Goal: Information Seeking & Learning: Check status

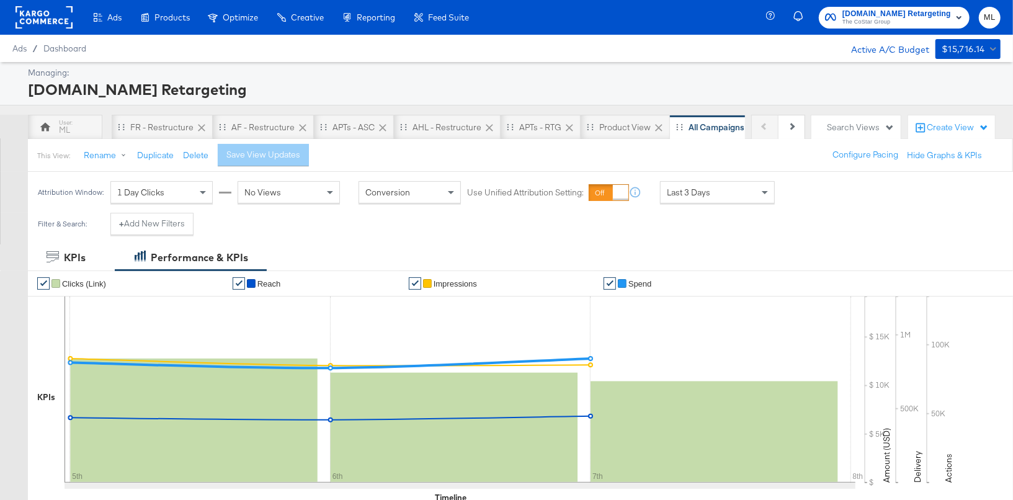
drag, startPoint x: 694, startPoint y: 207, endPoint x: 700, endPoint y: 200, distance: 8.8
click at [696, 205] on div "Attribution Window: 1 Day Clicks No Views Conversion Use Unified Attribution Se…" at bounding box center [409, 192] width 763 height 41
click at [702, 195] on span "Last 3 Days" at bounding box center [688, 192] width 43 height 11
click at [850, 186] on div "Start: [DATE] to End: [DATE]" at bounding box center [824, 193] width 51 height 18
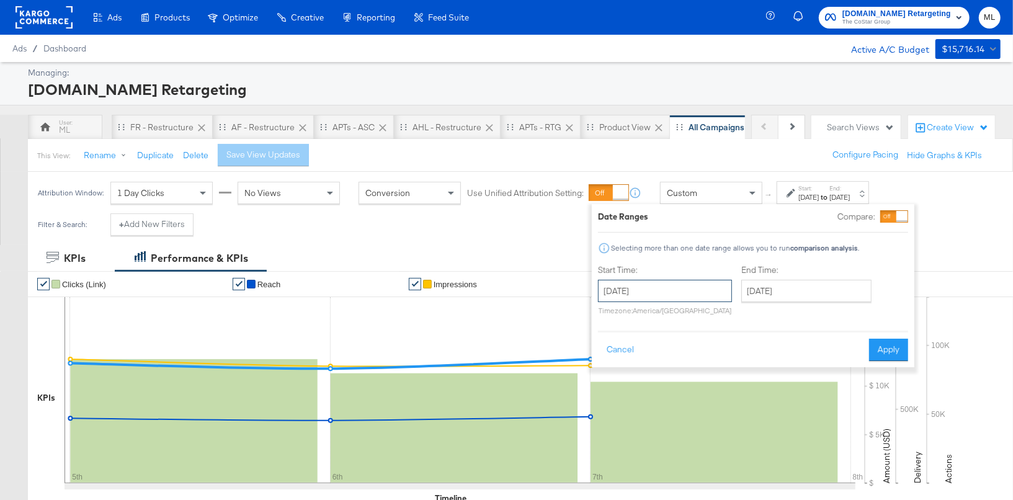
click at [668, 298] on input "[DATE]" at bounding box center [665, 291] width 134 height 22
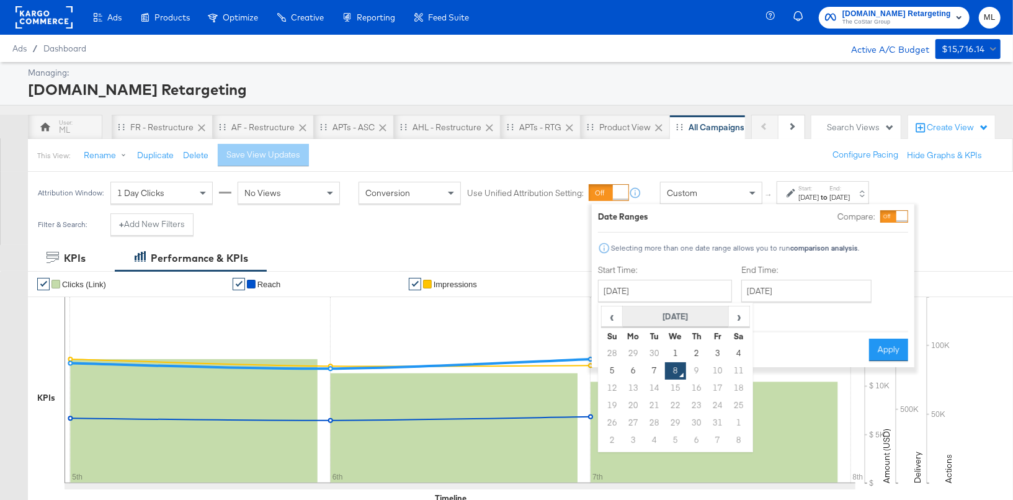
click at [676, 312] on th "[DATE]" at bounding box center [676, 317] width 106 height 21
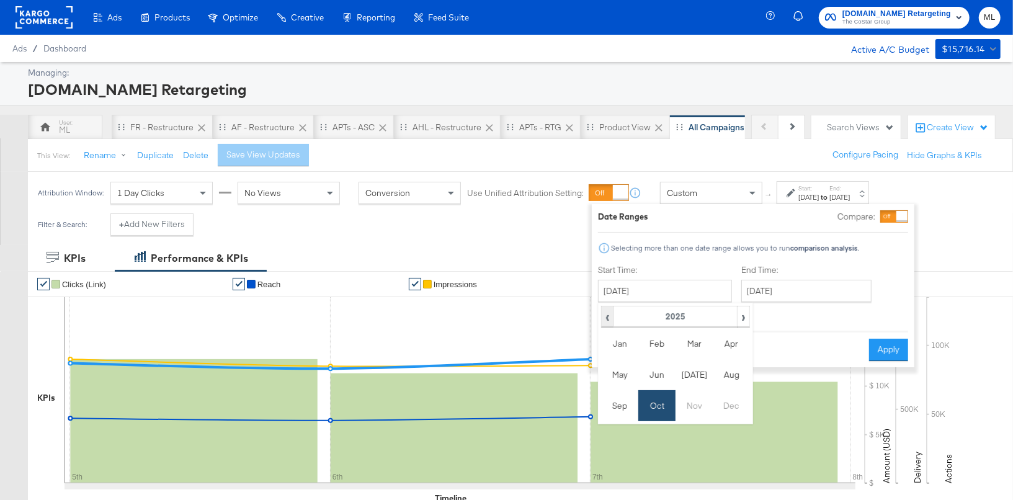
click at [611, 316] on span "‹" at bounding box center [607, 316] width 11 height 19
click at [659, 393] on td "Oct" at bounding box center [656, 405] width 37 height 31
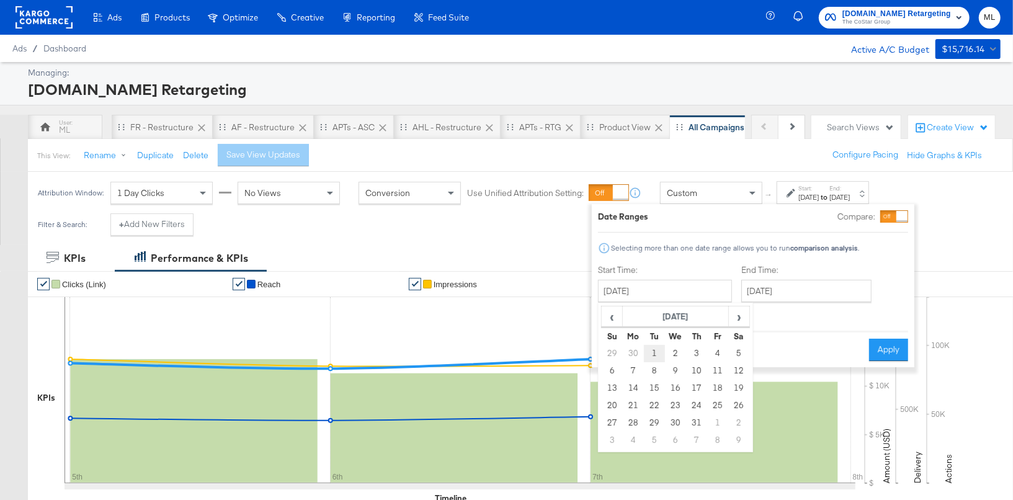
click at [654, 351] on td "1" at bounding box center [654, 353] width 21 height 17
type input "[DATE]"
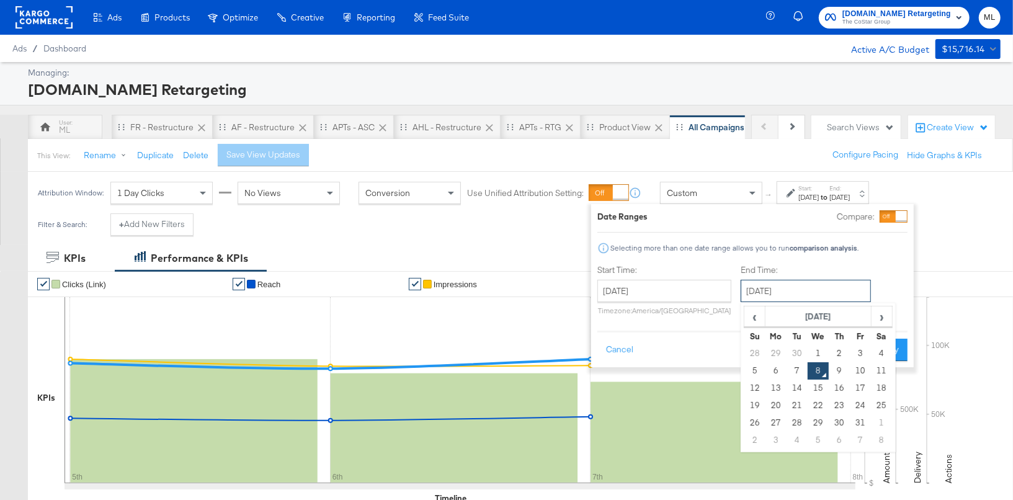
click at [773, 291] on input "October 8th 2025" at bounding box center [806, 291] width 130 height 22
click at [789, 314] on th "October 2025" at bounding box center [819, 317] width 106 height 21
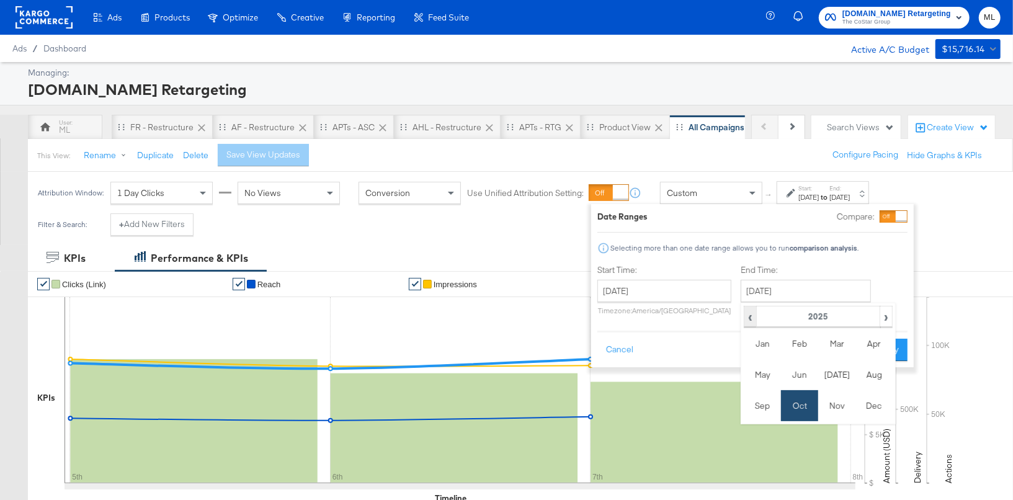
click at [749, 318] on span "‹" at bounding box center [750, 316] width 11 height 19
click at [790, 400] on td "Oct" at bounding box center [799, 405] width 37 height 31
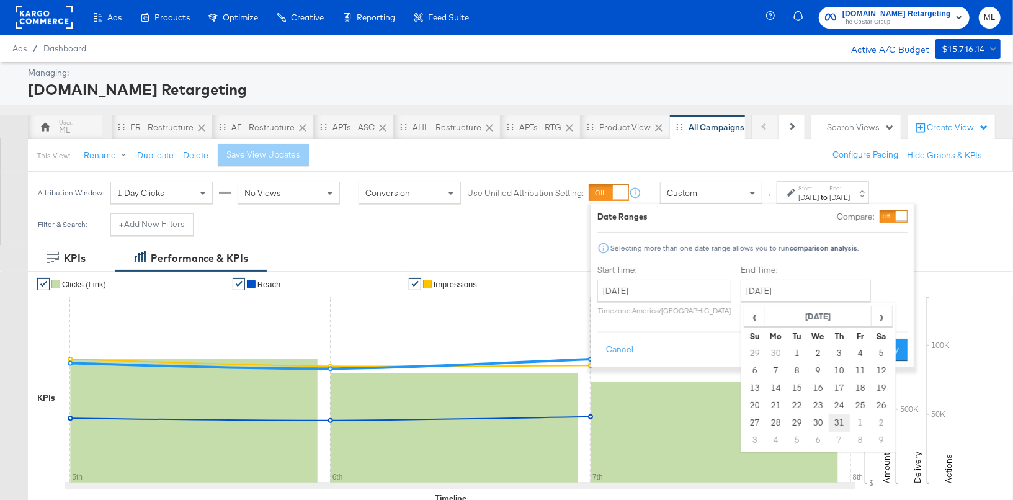
click at [838, 424] on td "31" at bounding box center [839, 422] width 21 height 17
type input "October 31st 2024"
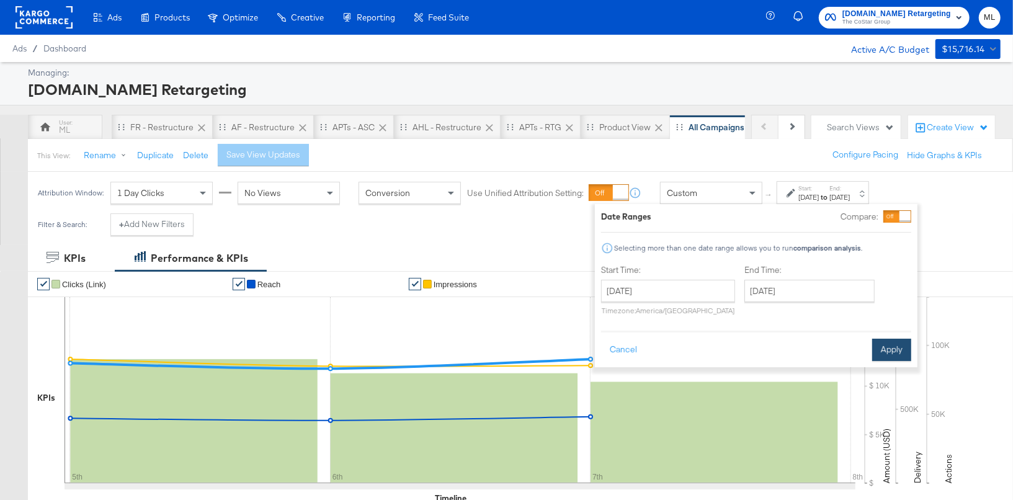
click at [888, 345] on button "Apply" at bounding box center [891, 350] width 39 height 22
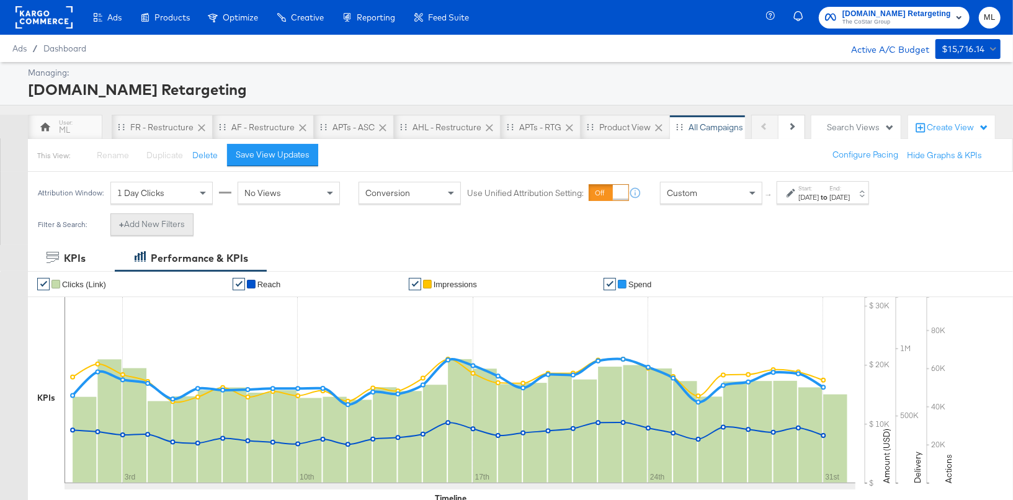
click at [143, 218] on button "+ Add New Filters" at bounding box center [151, 224] width 83 height 22
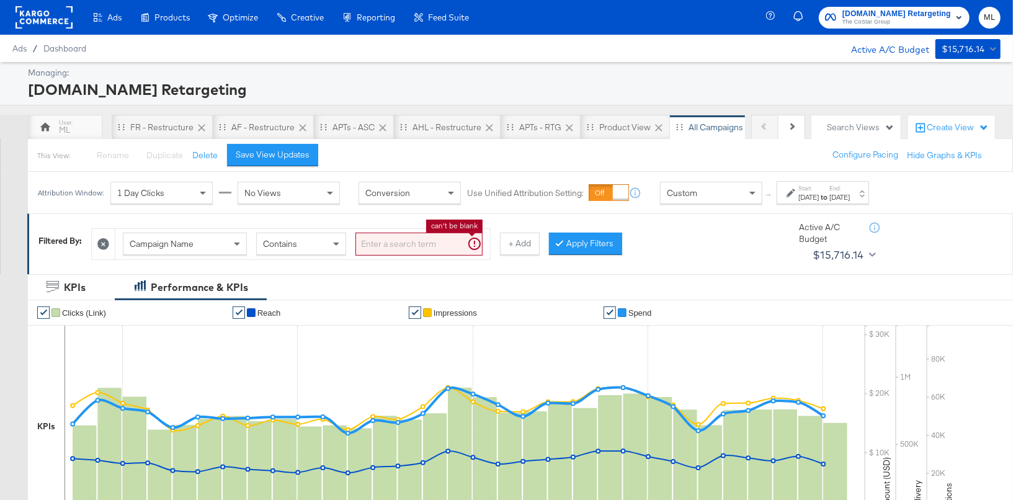
click at [396, 243] on input "search" at bounding box center [419, 244] width 127 height 23
click at [320, 244] on div "Contains" at bounding box center [301, 243] width 89 height 21
click at [382, 241] on input "search" at bounding box center [419, 244] width 127 height 23
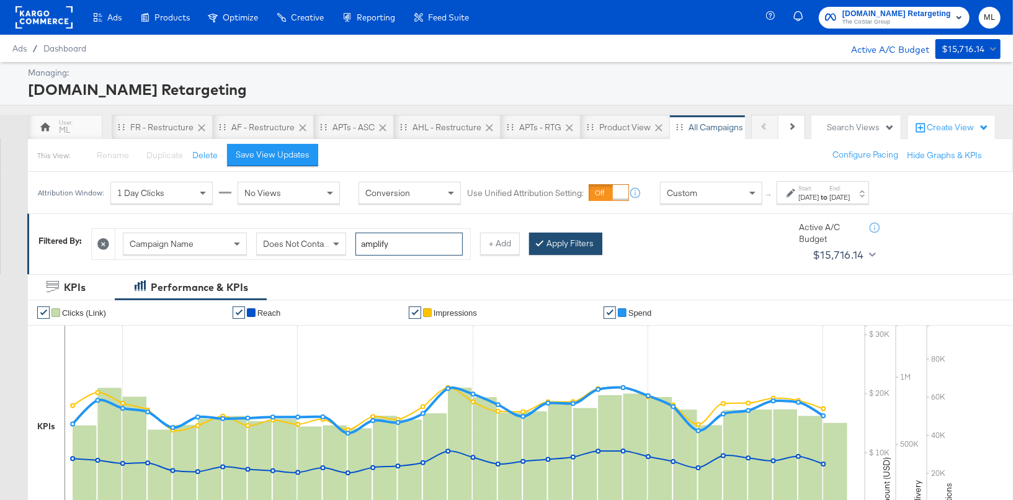
type input "amplify"
click at [557, 243] on button "Apply Filters" at bounding box center [565, 244] width 73 height 22
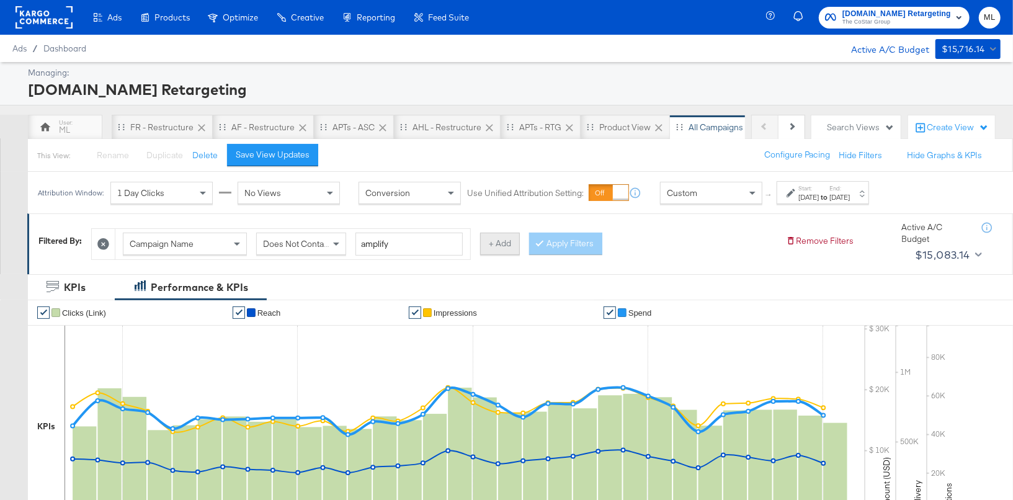
click at [495, 244] on button "+ Add" at bounding box center [500, 244] width 40 height 22
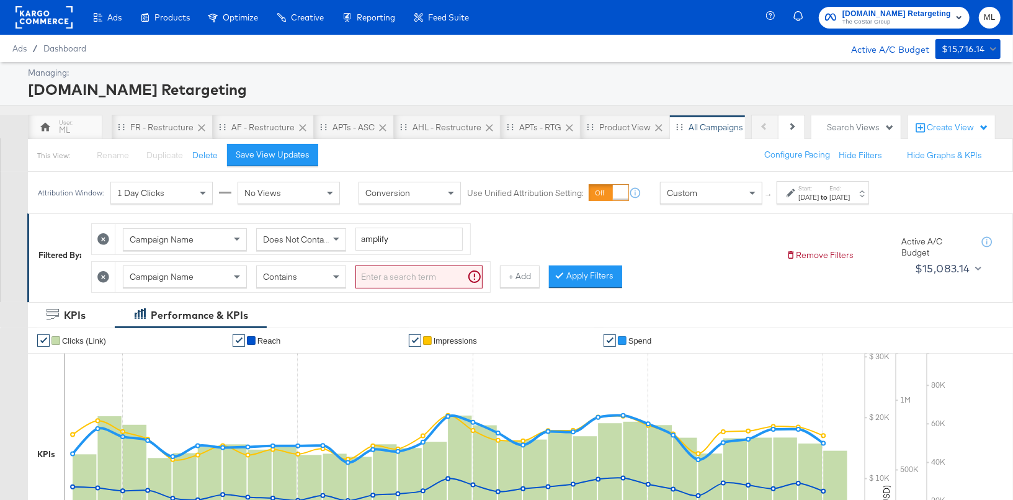
click at [293, 281] on div "Contains" at bounding box center [301, 276] width 89 height 21
drag, startPoint x: 293, startPoint y: 313, endPoint x: 339, endPoint y: 292, distance: 50.3
click at [385, 274] on input "search" at bounding box center [419, 277] width 127 height 23
type input "spotlight"
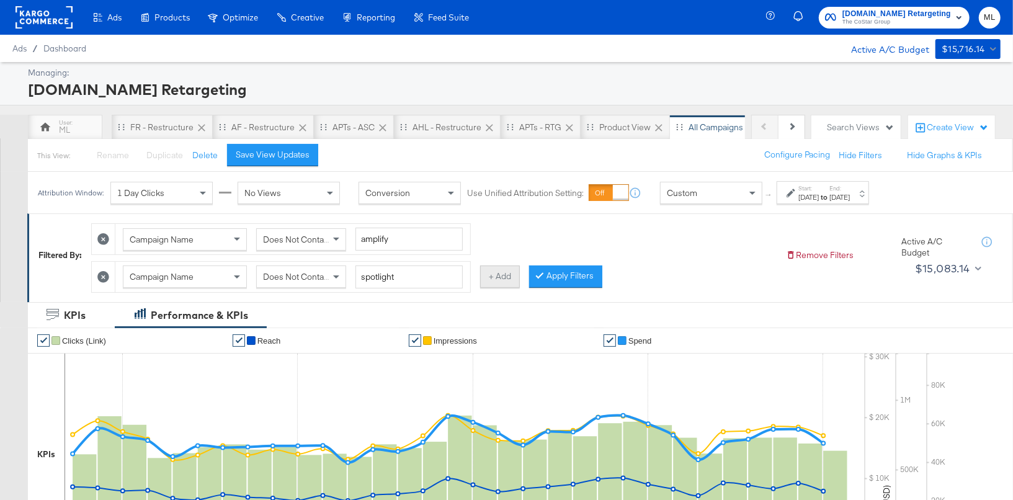
click at [495, 272] on button "+ Add" at bounding box center [500, 277] width 40 height 22
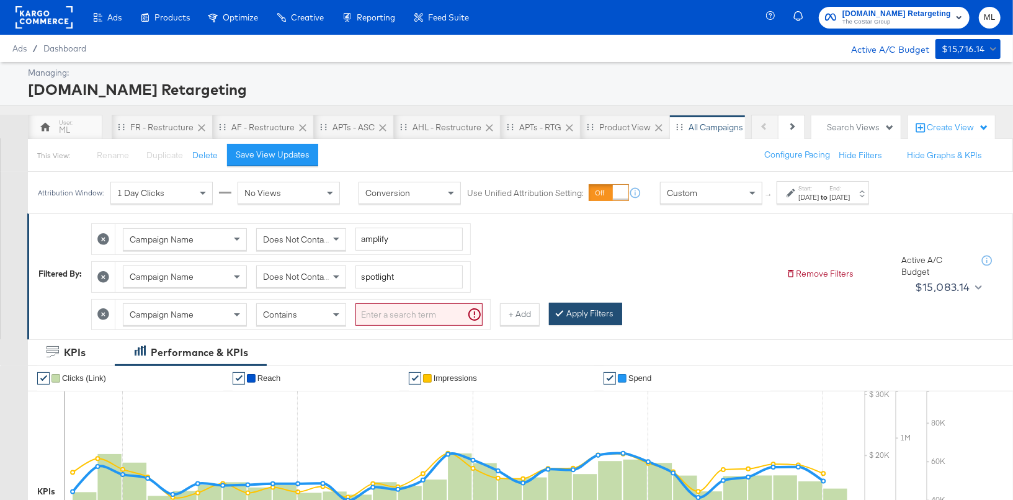
click at [596, 320] on button "Apply Filters" at bounding box center [585, 314] width 73 height 22
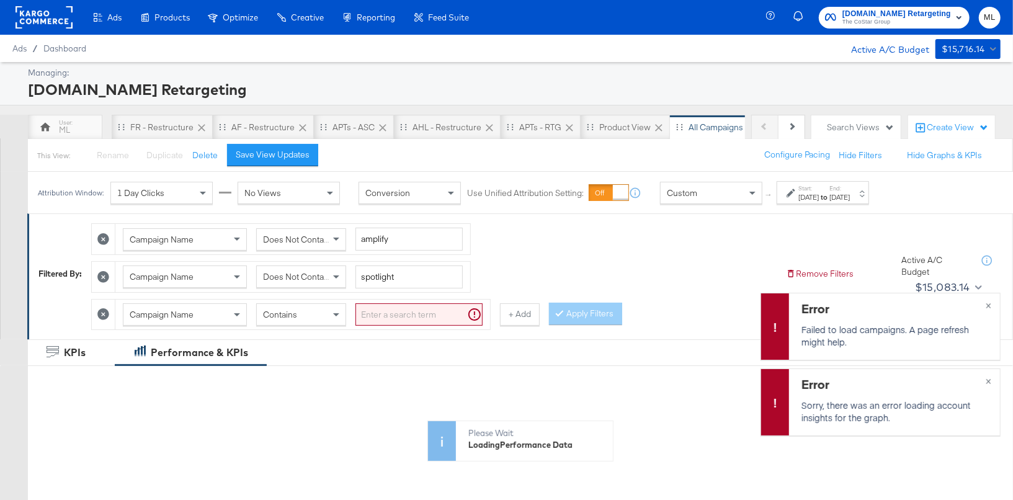
click at [100, 308] on icon at bounding box center [103, 314] width 12 height 12
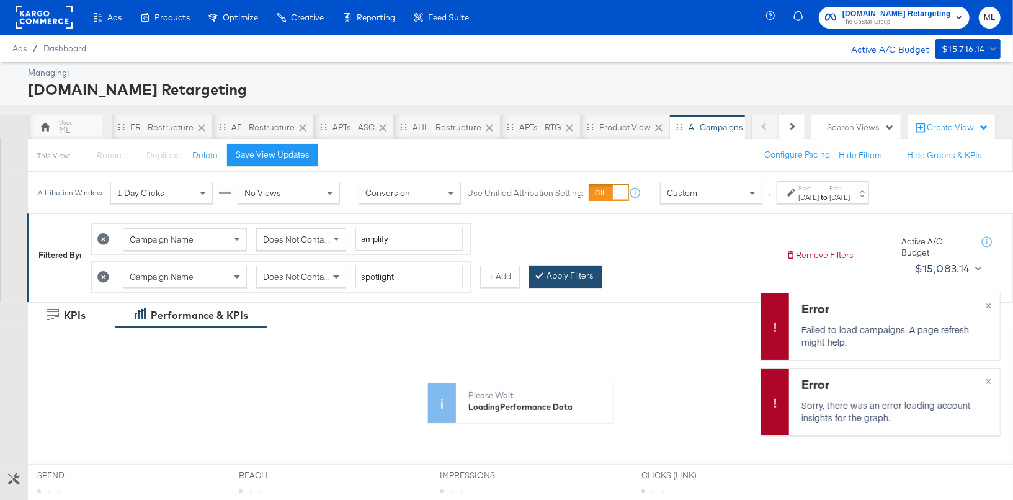
click at [544, 274] on button "Apply Filters" at bounding box center [565, 277] width 73 height 22
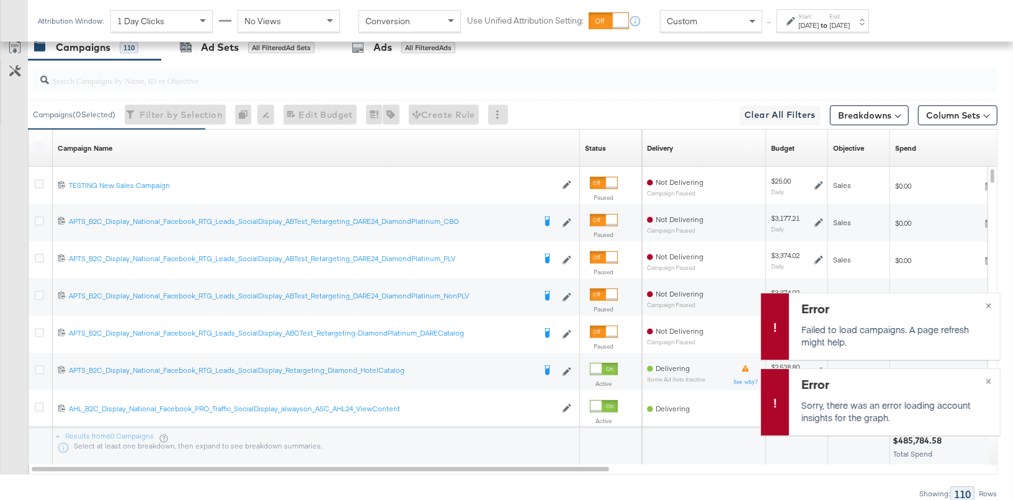
scroll to position [578, 0]
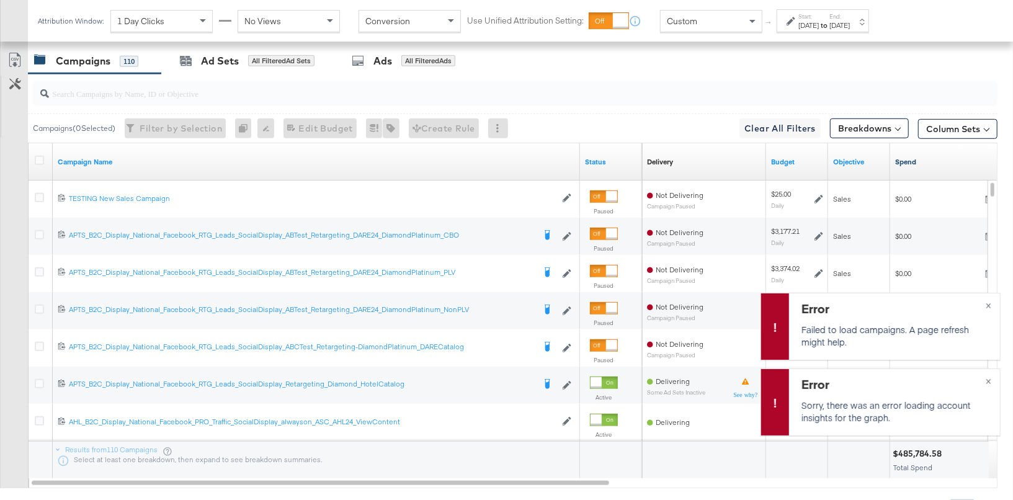
click at [910, 158] on link "Spend" at bounding box center [951, 162] width 112 height 10
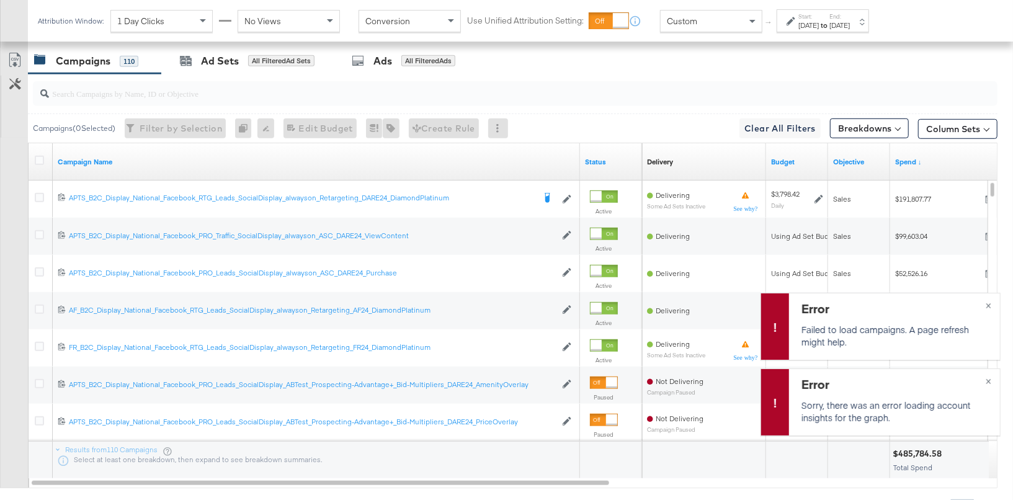
click at [109, 93] on input "search" at bounding box center [480, 88] width 862 height 24
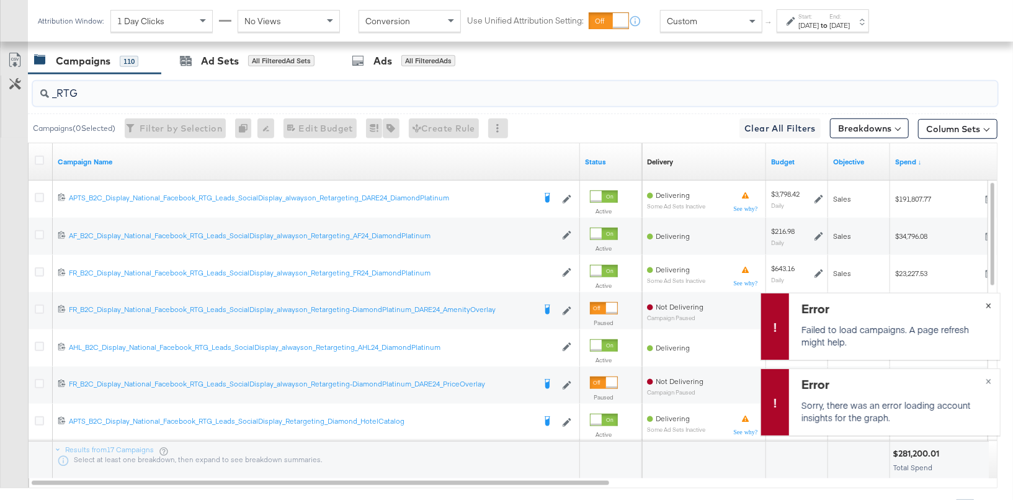
click at [991, 302] on button "×" at bounding box center [988, 304] width 23 height 22
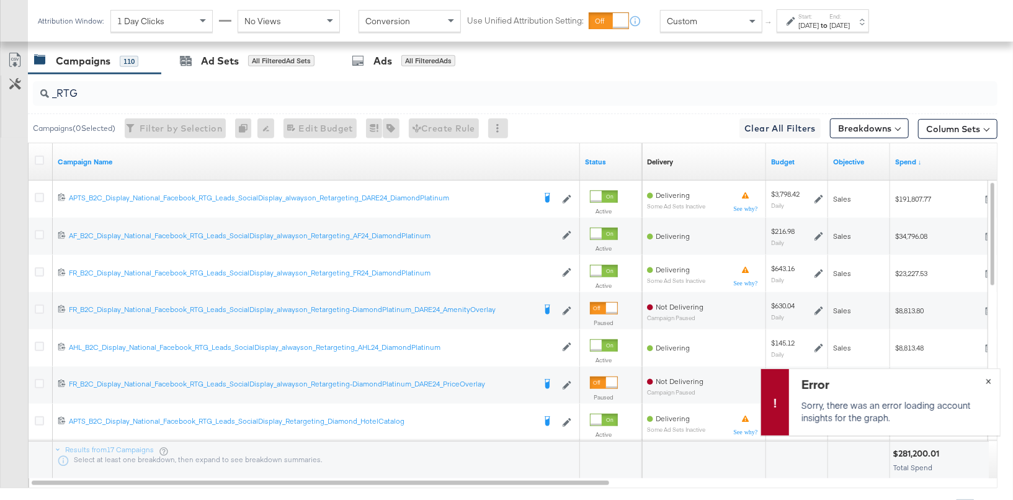
drag, startPoint x: 990, startPoint y: 380, endPoint x: 983, endPoint y: 381, distance: 6.9
click at [990, 381] on div "Error Sorry, there was an error loading account insights for the graph. ×" at bounding box center [881, 402] width 240 height 67
click at [990, 379] on button "×" at bounding box center [988, 380] width 23 height 22
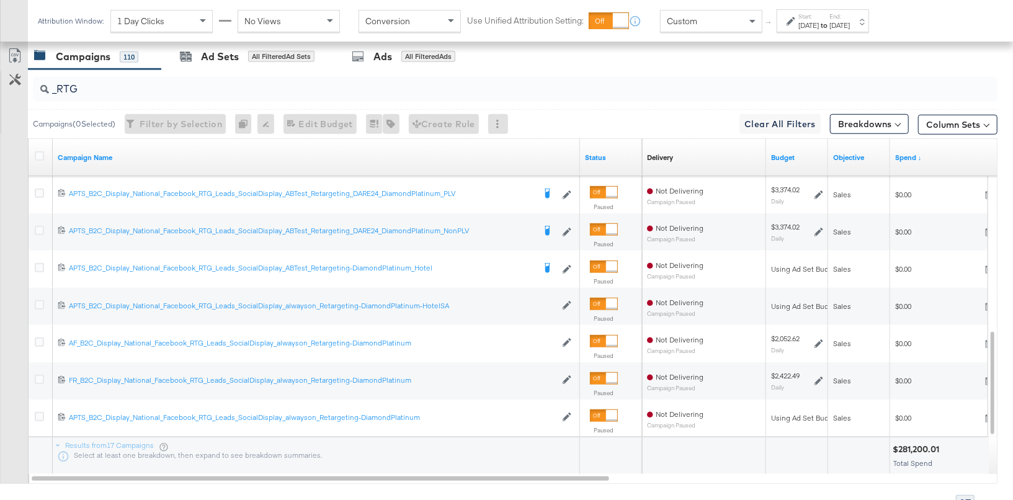
scroll to position [586, 0]
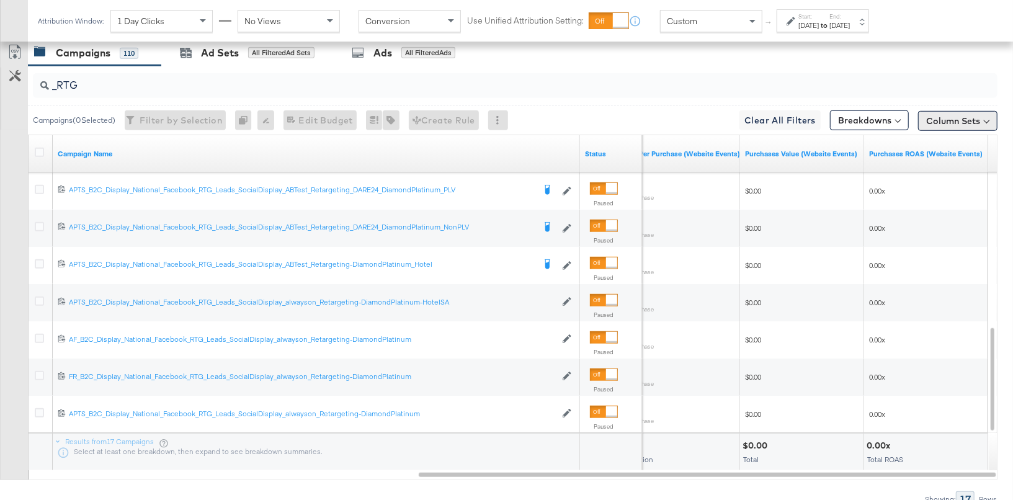
click at [942, 115] on button "Column Sets" at bounding box center [957, 121] width 79 height 20
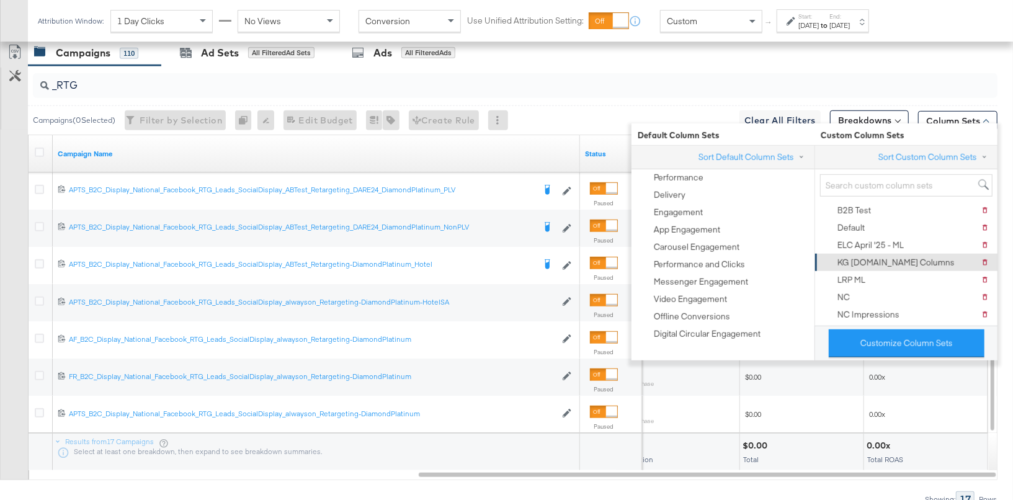
click at [926, 260] on div "KG Apts.com Columns Delete KG Apts.com Columns" at bounding box center [905, 262] width 167 height 17
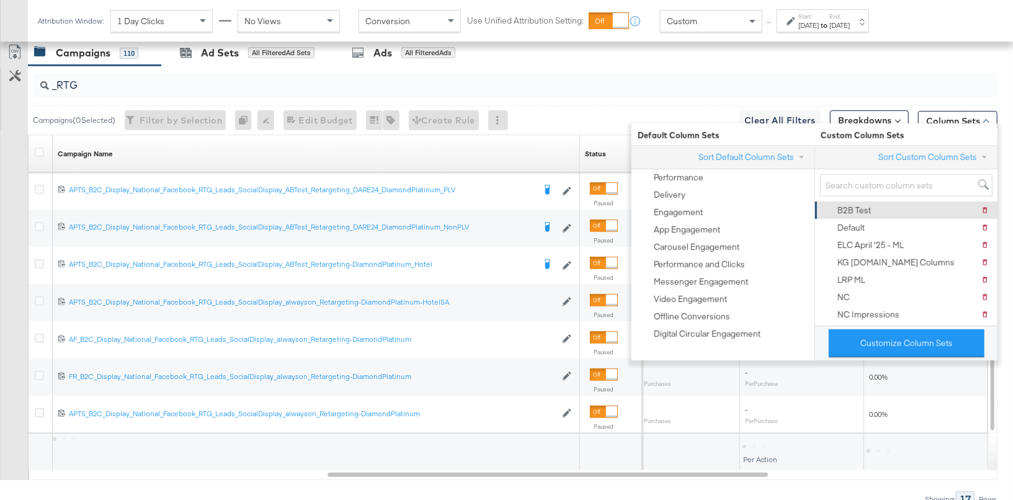
scroll to position [455, 0]
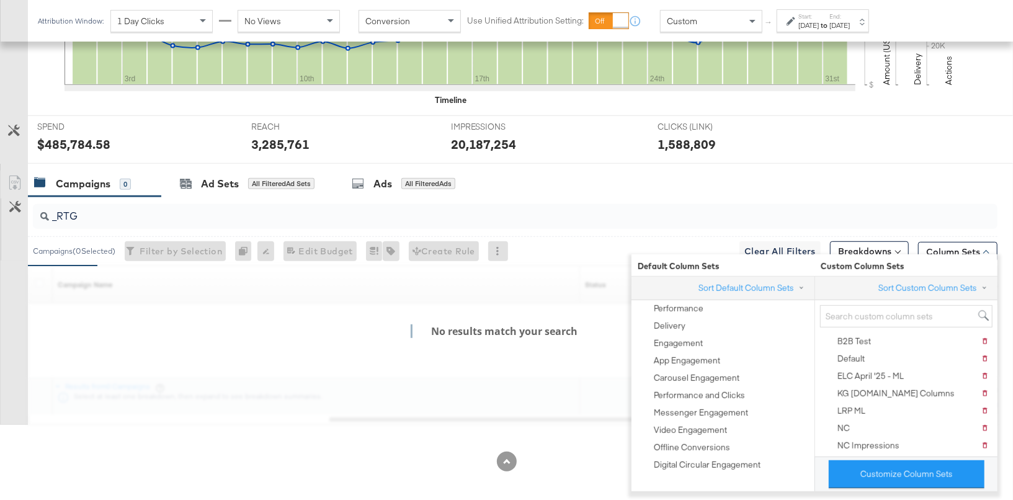
click at [901, 180] on div "Campaigns 0 Ad Sets All Filtered Ad Sets Ads All Filtered Ads" at bounding box center [520, 184] width 985 height 27
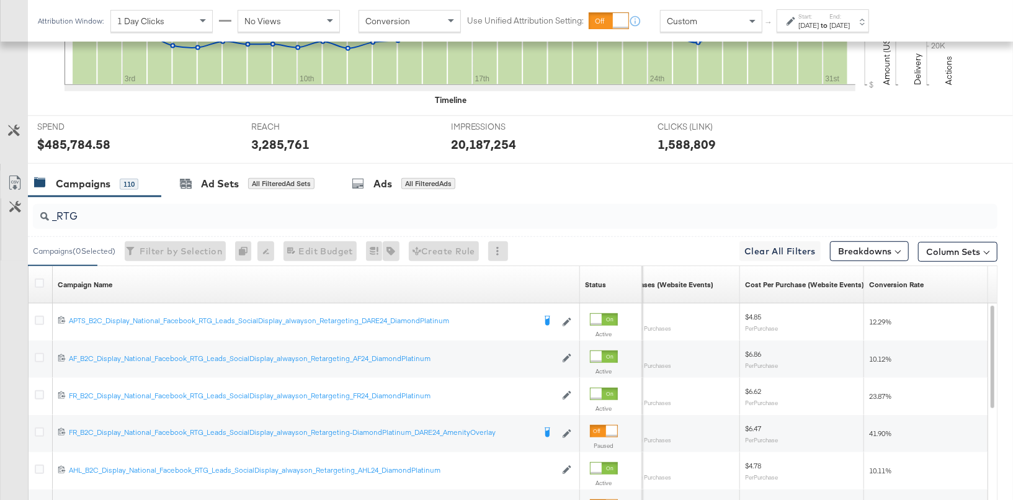
scroll to position [586, 0]
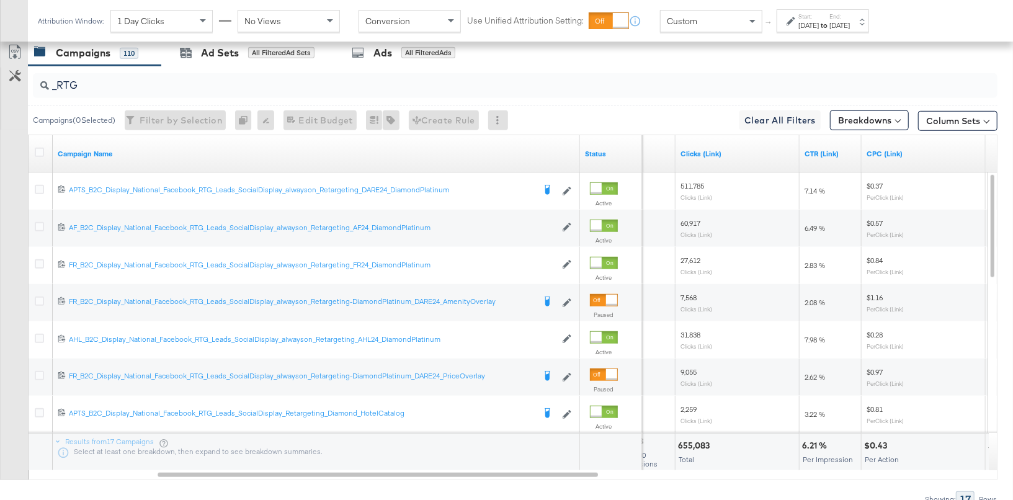
click at [85, 78] on input "_RTG" at bounding box center [480, 80] width 862 height 24
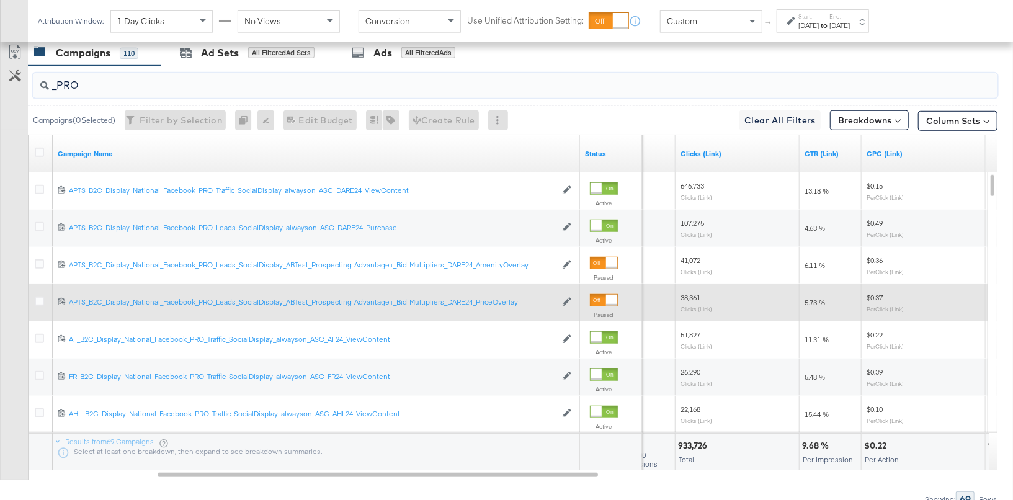
type input "_PRO"
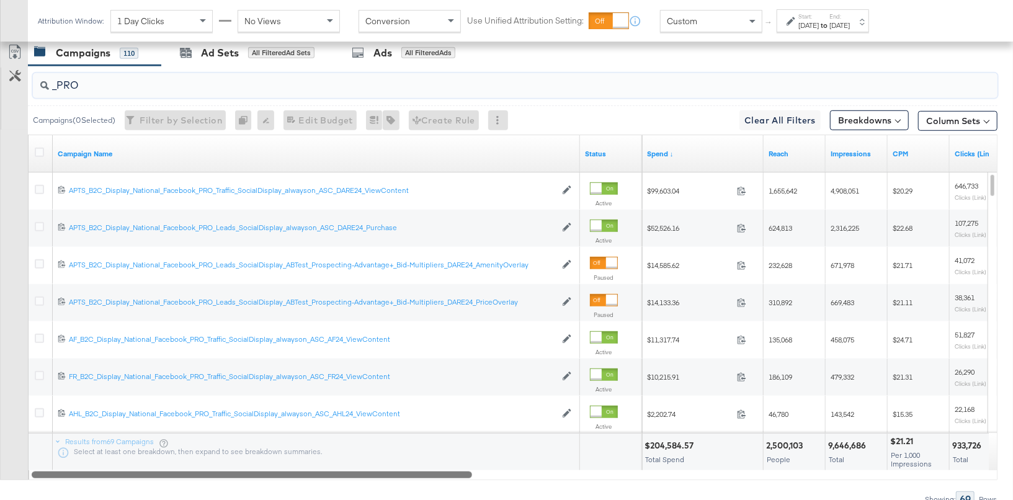
drag, startPoint x: 561, startPoint y: 470, endPoint x: 426, endPoint y: 481, distance: 135.1
click at [426, 481] on div "_PRO Campaigns ( 0 Selected) Filter by Selection Filter 0 campaigns 0 Rename 0 …" at bounding box center [499, 286] width 998 height 441
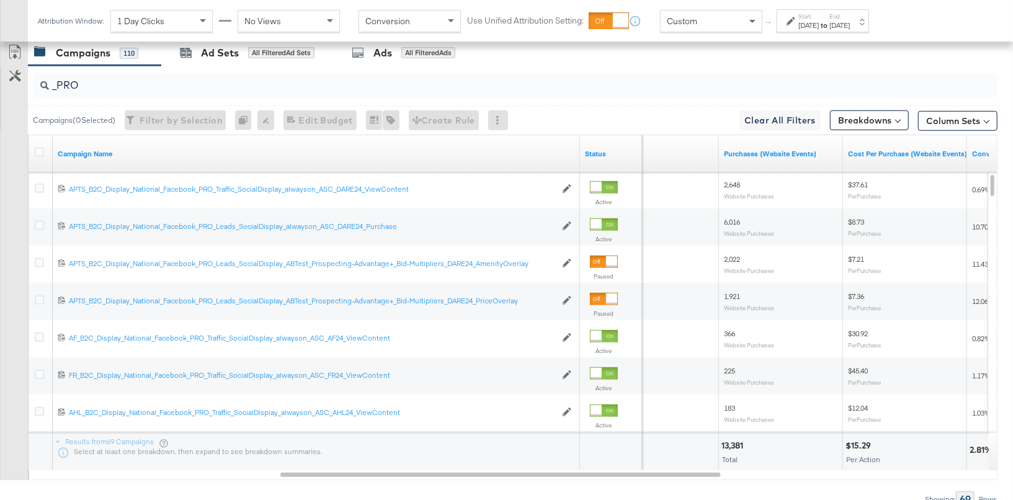
click at [830, 24] on strong "to" at bounding box center [824, 24] width 11 height 9
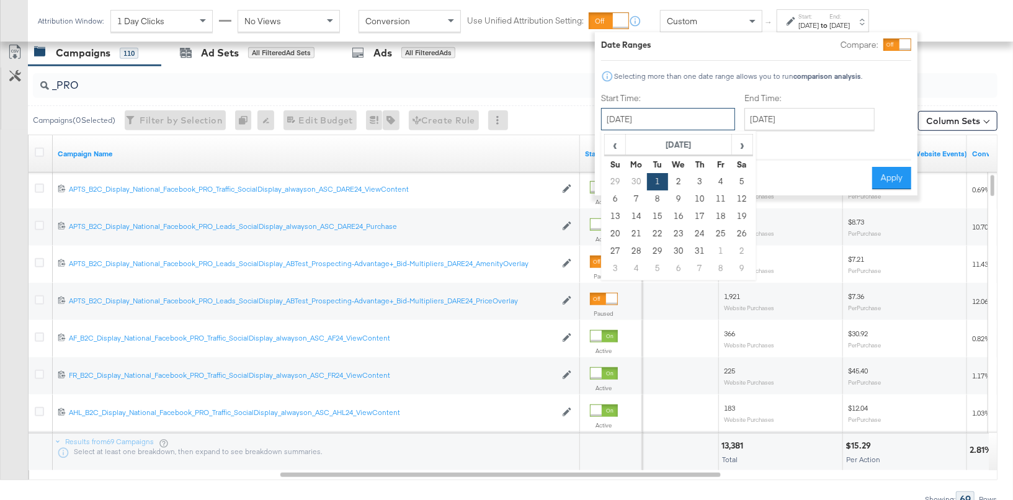
click at [692, 120] on input "October 1st 2024" at bounding box center [668, 119] width 134 height 22
click at [733, 145] on span "›" at bounding box center [742, 144] width 19 height 19
drag, startPoint x: 721, startPoint y: 179, endPoint x: 756, endPoint y: 134, distance: 56.6
click at [722, 177] on td "1" at bounding box center [720, 181] width 21 height 17
type input "November 1st 2024"
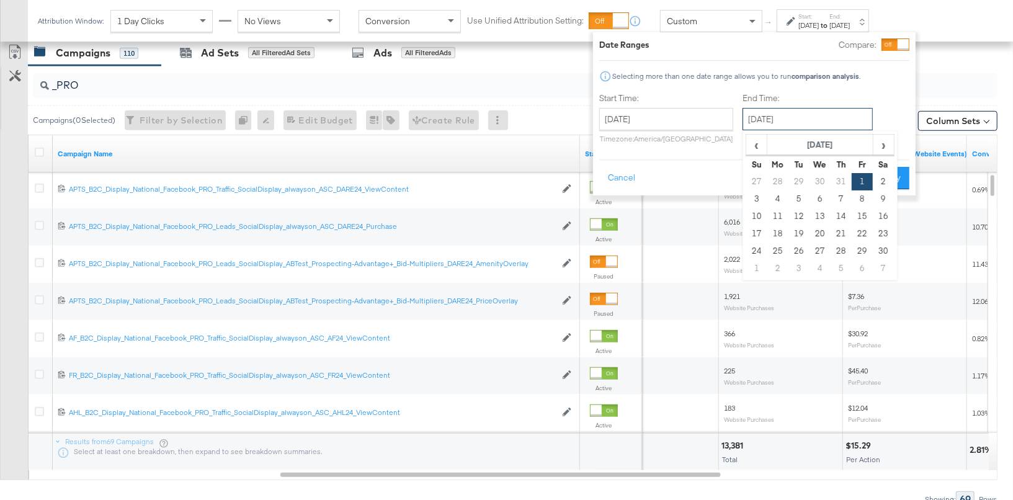
click at [774, 120] on input "November 1st 2024" at bounding box center [808, 119] width 130 height 22
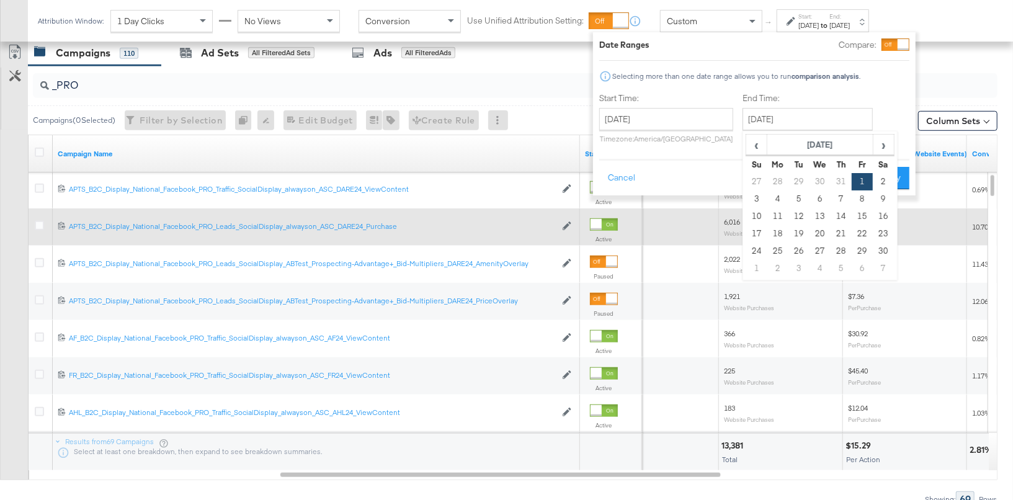
drag, startPoint x: 882, startPoint y: 250, endPoint x: 884, endPoint y: 235, distance: 15.7
click at [882, 248] on td "30" at bounding box center [883, 251] width 21 height 17
type input "November 30th 2024"
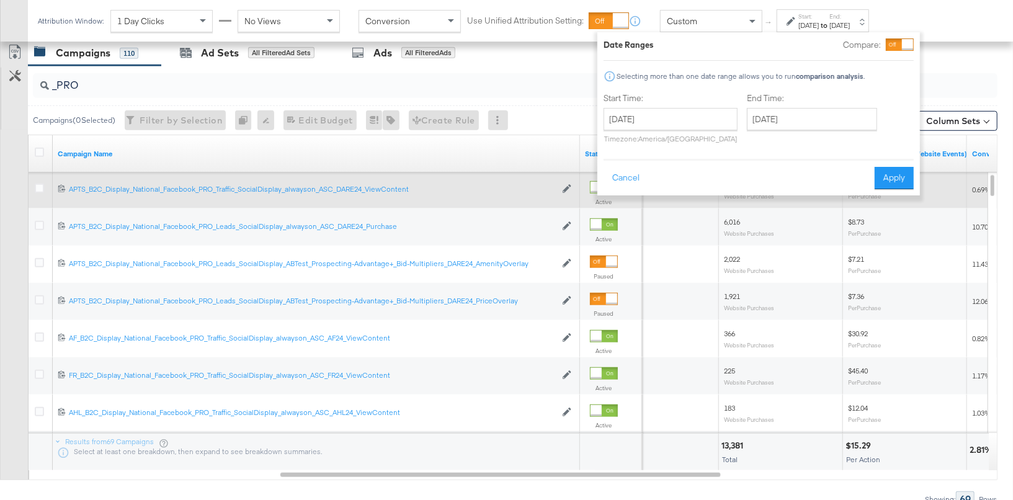
click at [895, 181] on button "Apply" at bounding box center [894, 178] width 39 height 22
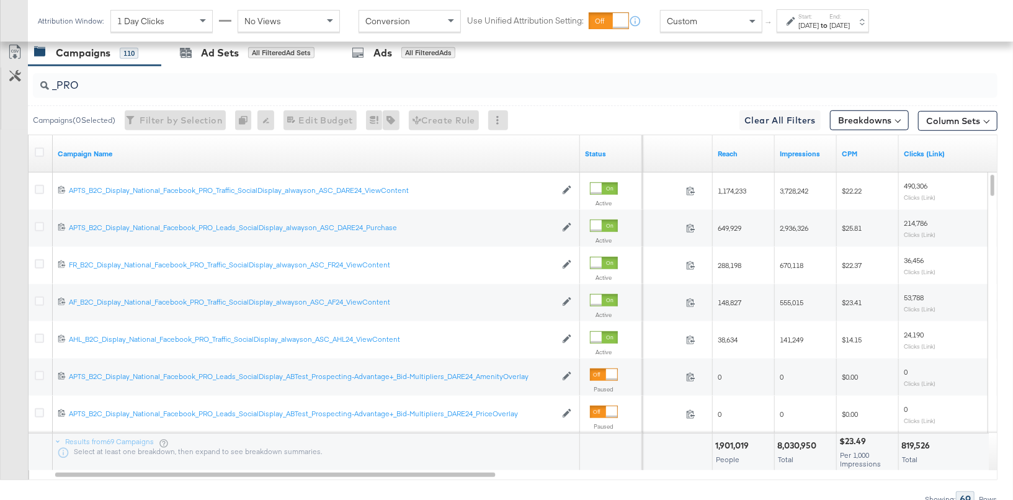
click at [129, 83] on input "_PRO" at bounding box center [480, 80] width 862 height 24
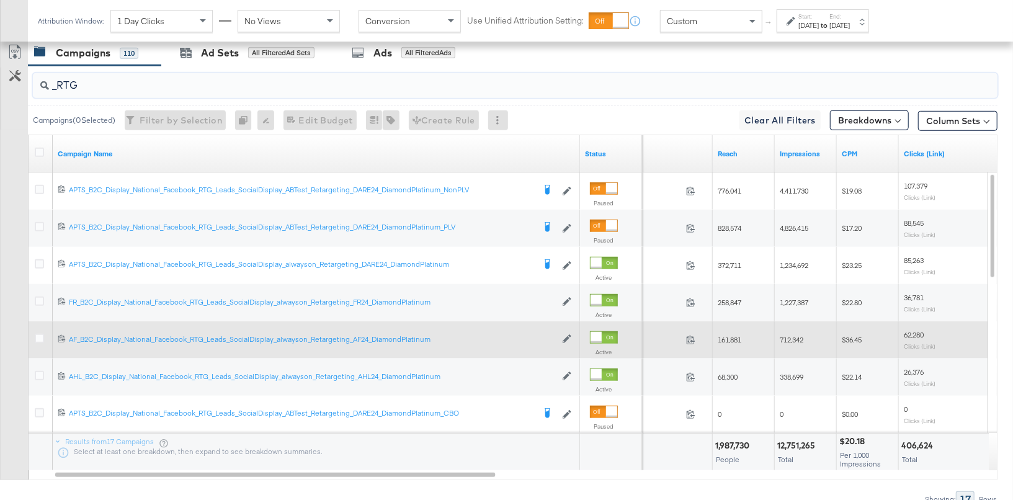
type input "_RTG"
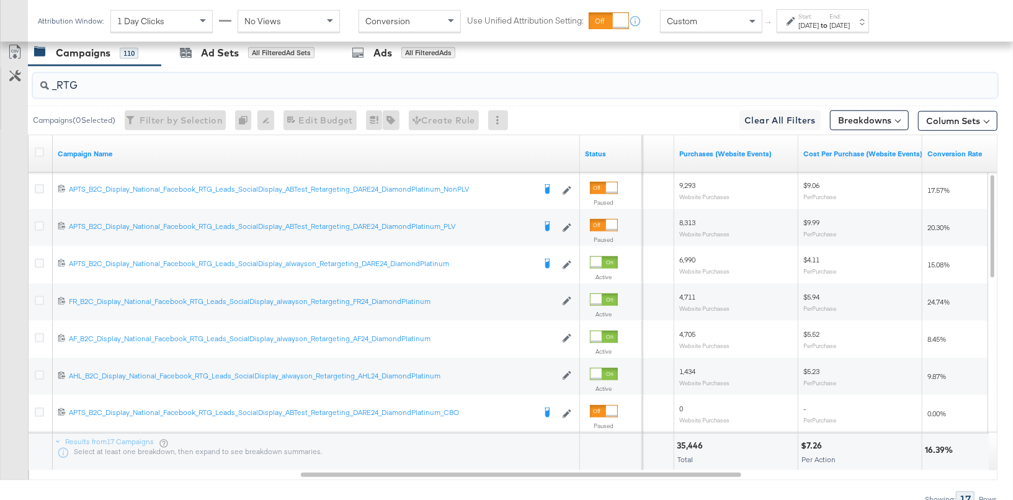
click at [857, 30] on div "Start: Nov 1st 2024 to End: Nov 30th 2024" at bounding box center [823, 20] width 92 height 23
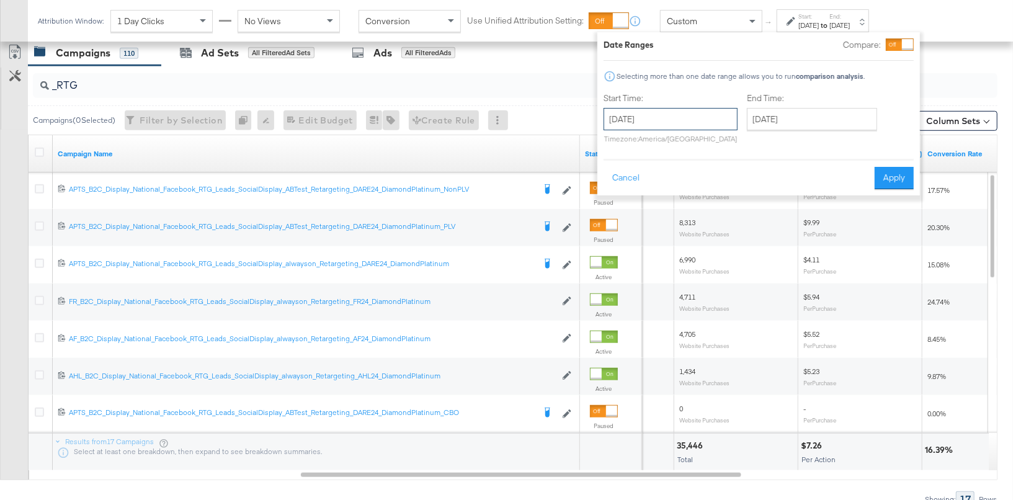
click at [672, 119] on input "November 1st 2024" at bounding box center [671, 119] width 134 height 22
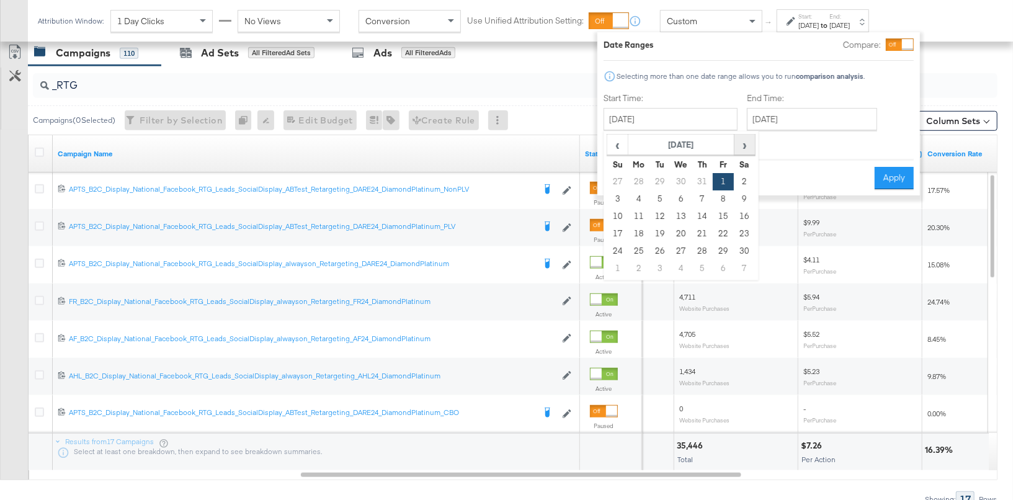
click at [738, 143] on span "›" at bounding box center [744, 144] width 19 height 19
click at [623, 195] on td "1" at bounding box center [617, 198] width 21 height 17
type input "December 1st 2024"
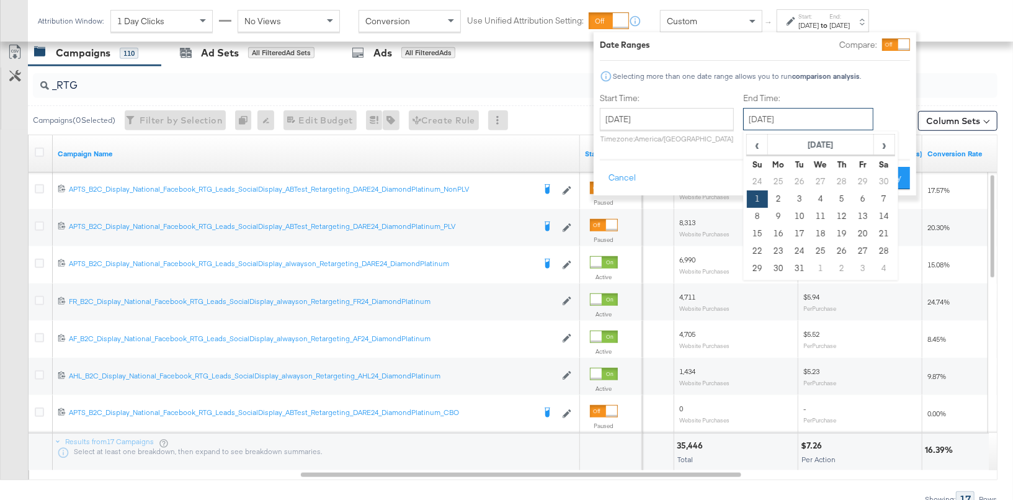
click at [777, 120] on input "December 1st 2024" at bounding box center [808, 119] width 130 height 22
click at [789, 264] on td "31" at bounding box center [799, 268] width 21 height 17
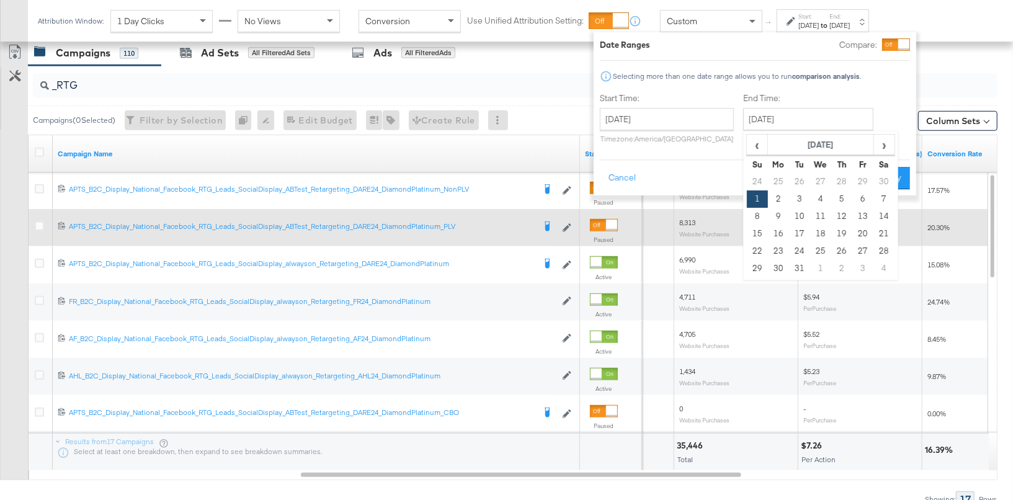
type input "December 31st 2024"
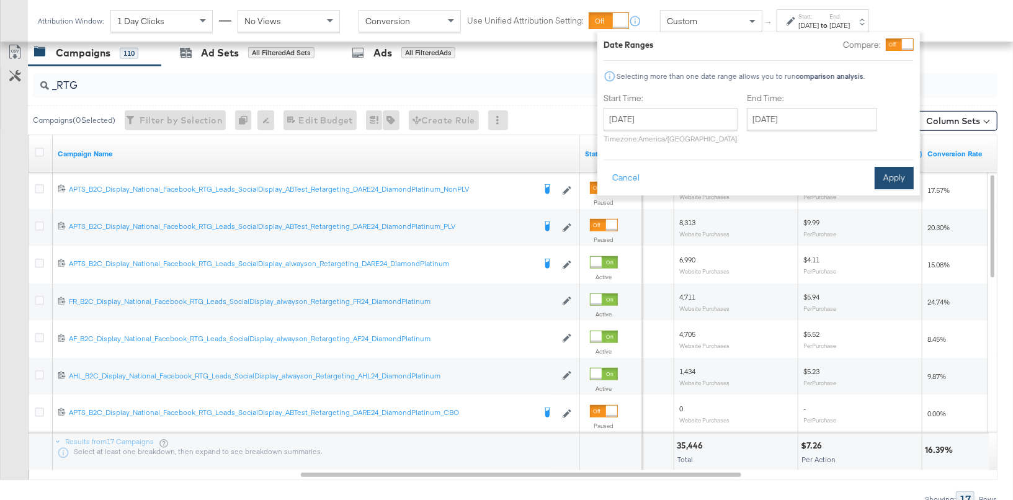
click at [879, 174] on button "Apply" at bounding box center [894, 178] width 39 height 22
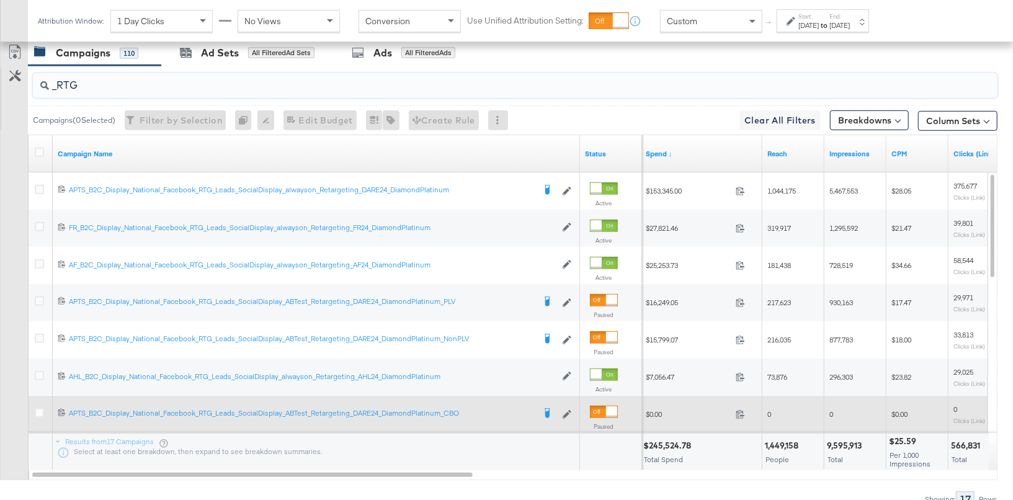
click at [147, 79] on input "_RTG" at bounding box center [480, 80] width 862 height 24
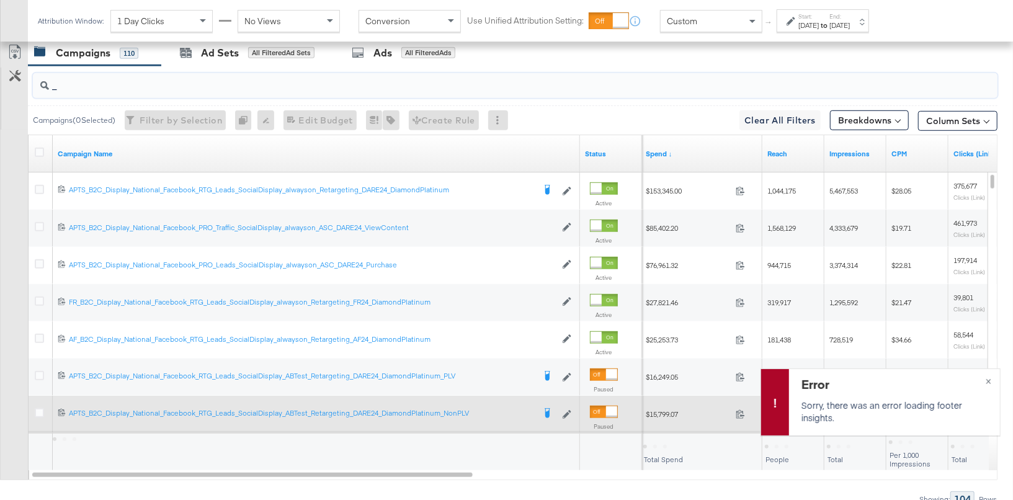
click at [114, 74] on input "_" at bounding box center [480, 80] width 862 height 24
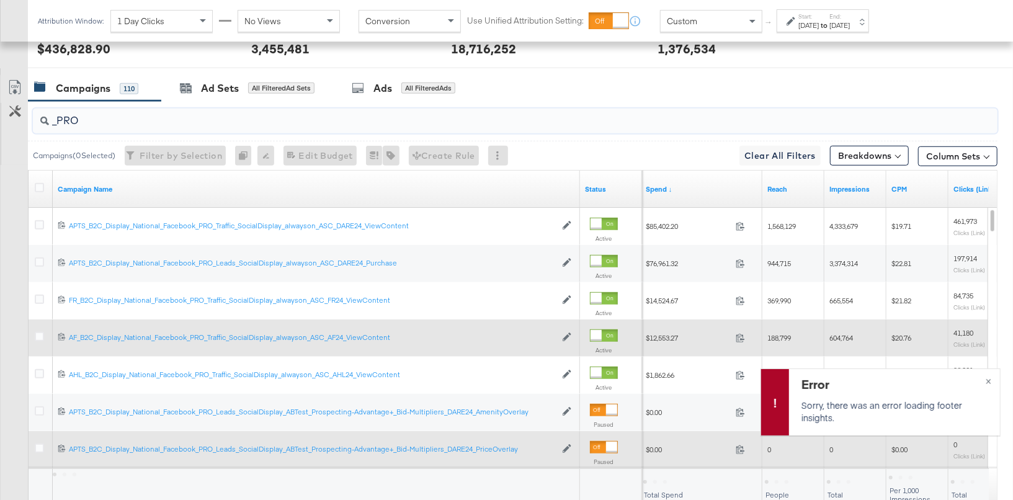
scroll to position [548, 0]
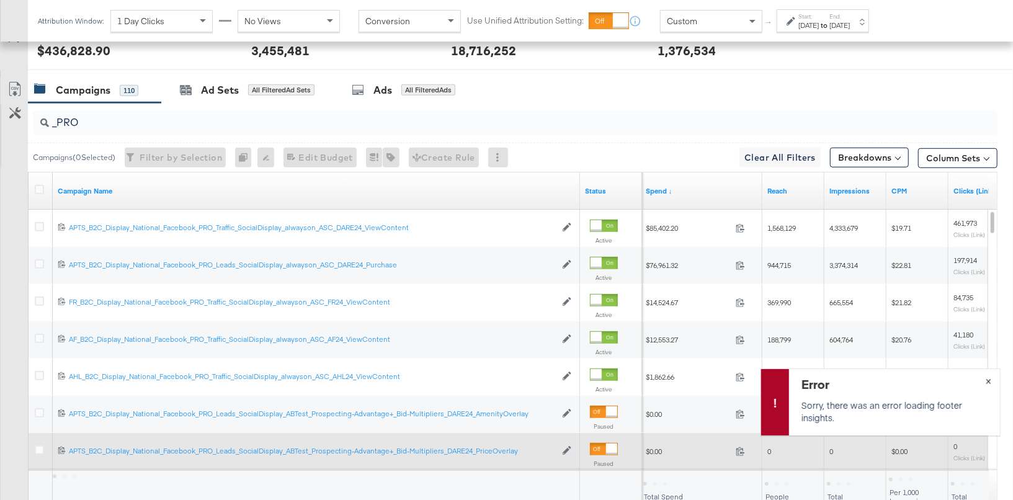
click at [990, 381] on div "Error Sorry, there was an error loading footer insights. ×" at bounding box center [881, 402] width 240 height 67
click at [987, 382] on div "Error Sorry, there was an error loading footer insights. ×" at bounding box center [881, 402] width 240 height 67
click at [988, 383] on div "Error Sorry, there was an error loading footer insights. ×" at bounding box center [881, 402] width 240 height 67
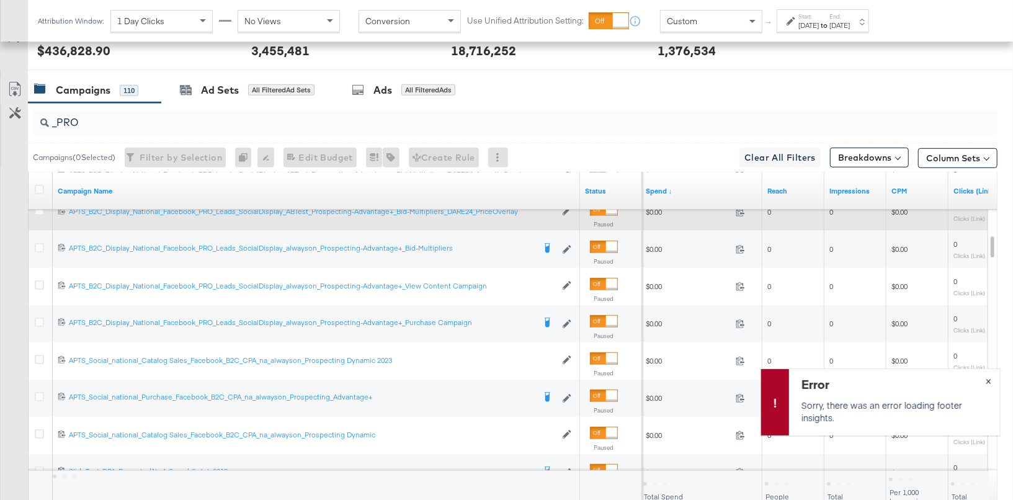
click at [993, 380] on button "×" at bounding box center [988, 380] width 23 height 22
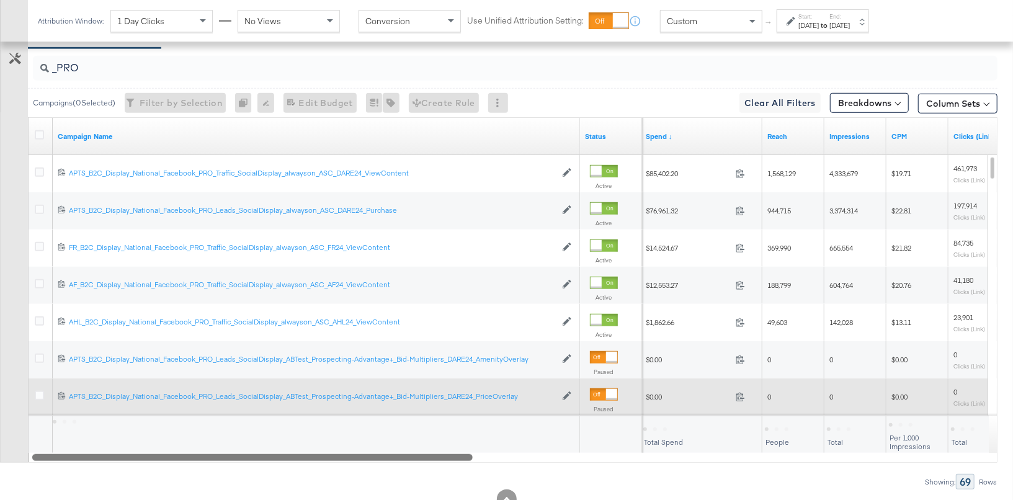
scroll to position [599, 0]
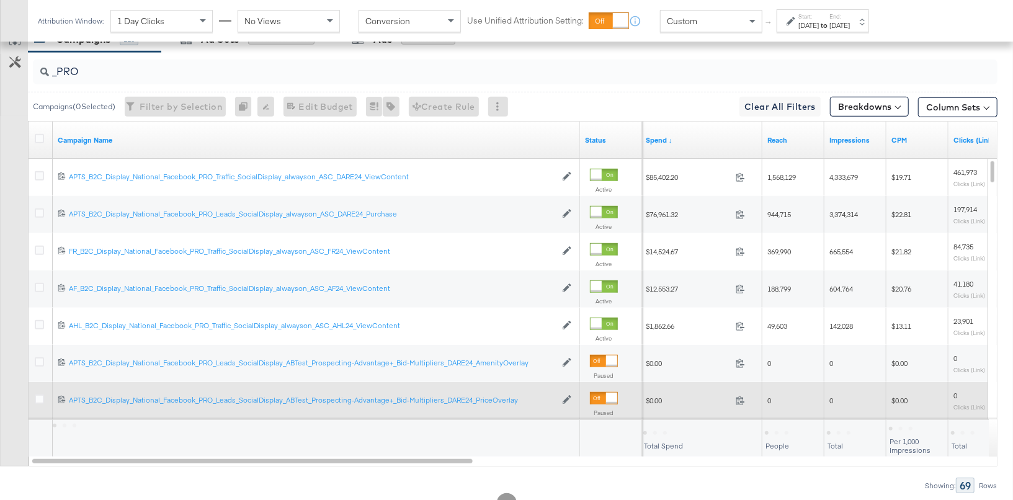
click at [338, 58] on input "_PRO" at bounding box center [480, 67] width 862 height 24
click at [315, 64] on input "_PRO" at bounding box center [480, 67] width 862 height 24
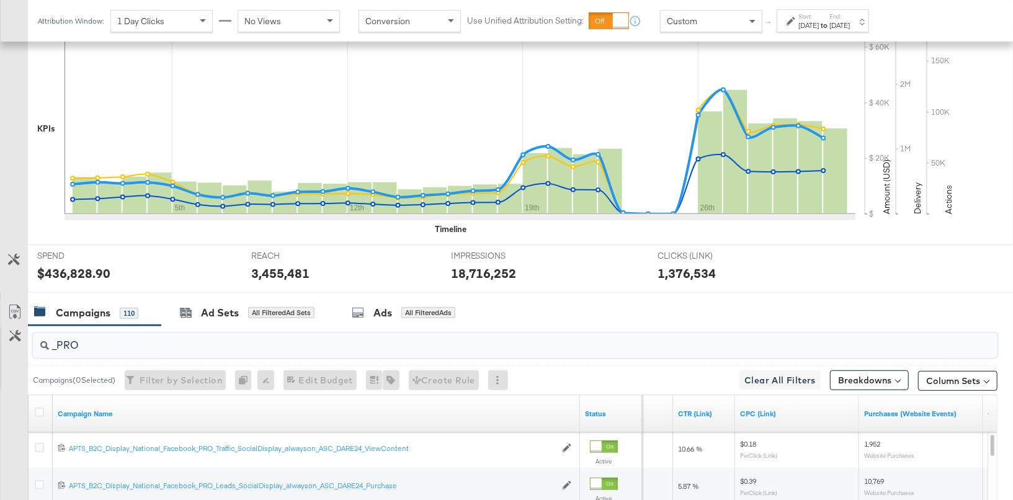
scroll to position [324, 0]
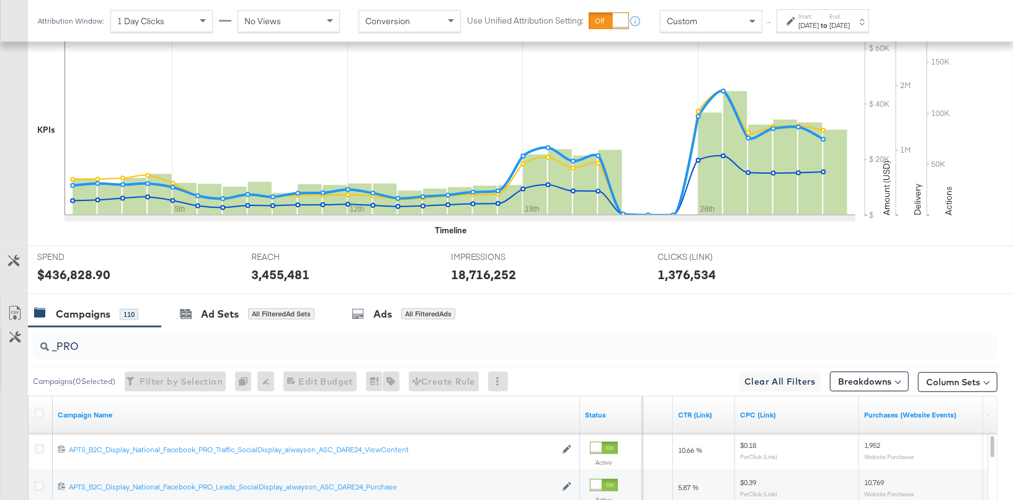
click at [850, 22] on div "Dec 31st 2024" at bounding box center [840, 25] width 20 height 10
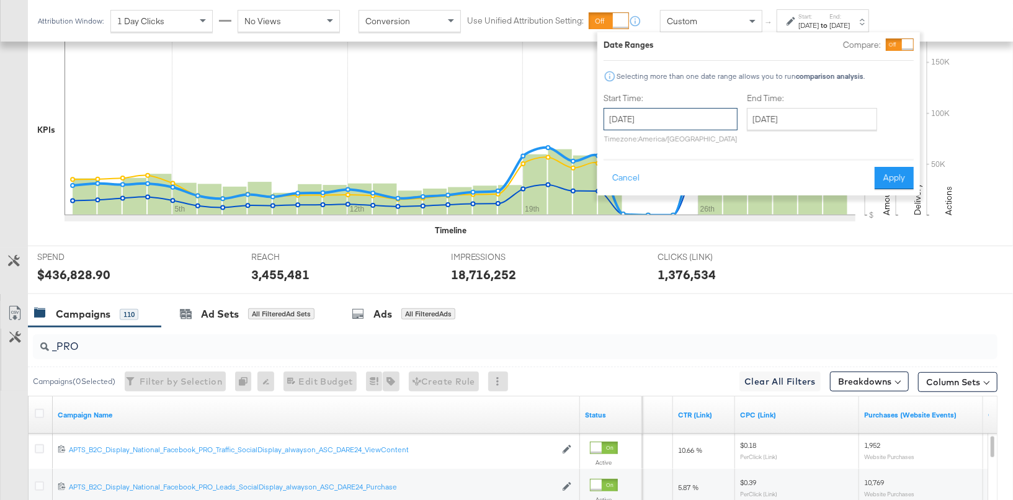
click at [652, 122] on input "December 1st 2024" at bounding box center [671, 119] width 134 height 22
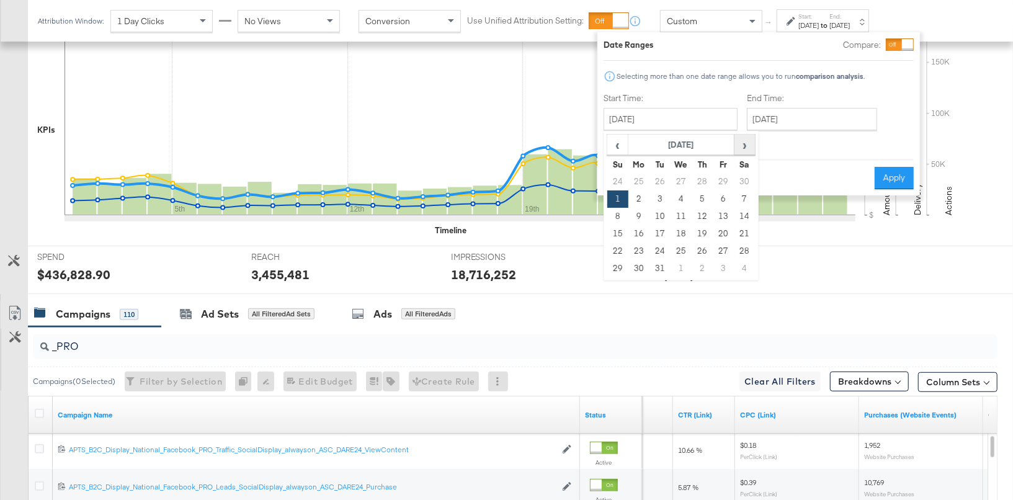
click at [738, 149] on span "›" at bounding box center [744, 144] width 19 height 19
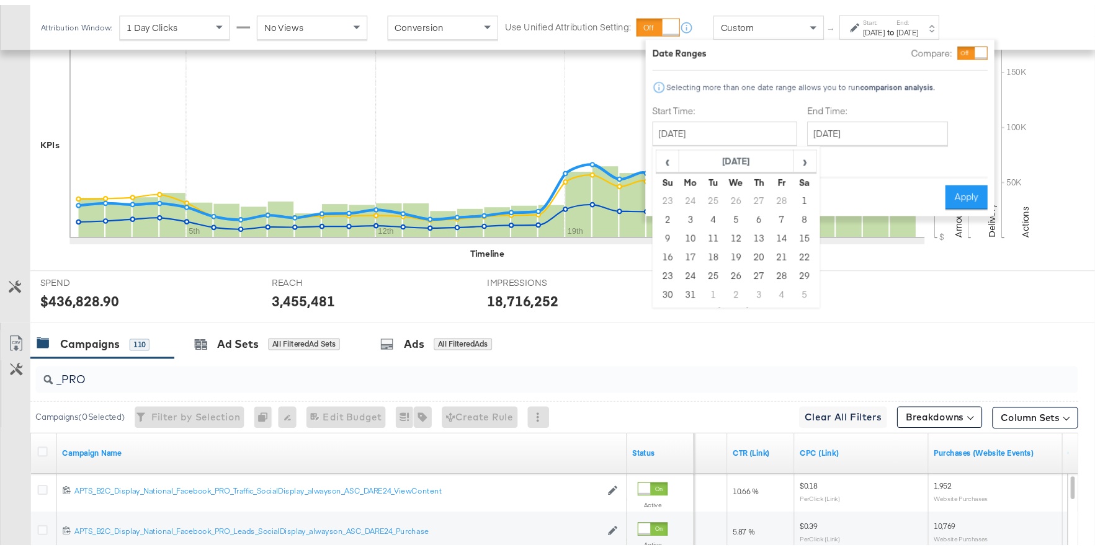
scroll to position [325, 0]
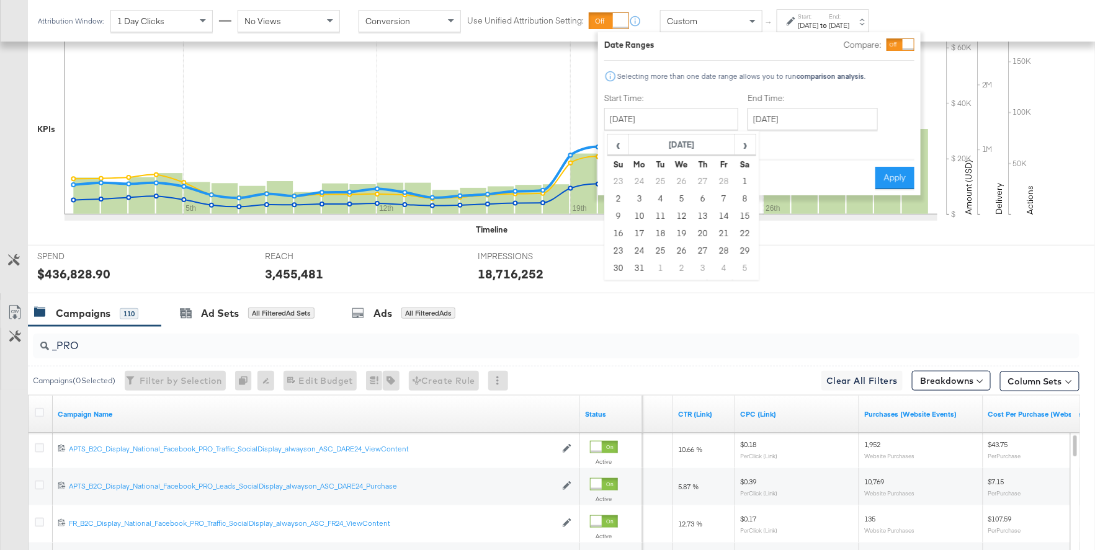
click at [711, 16] on div "Custom" at bounding box center [711, 21] width 101 height 21
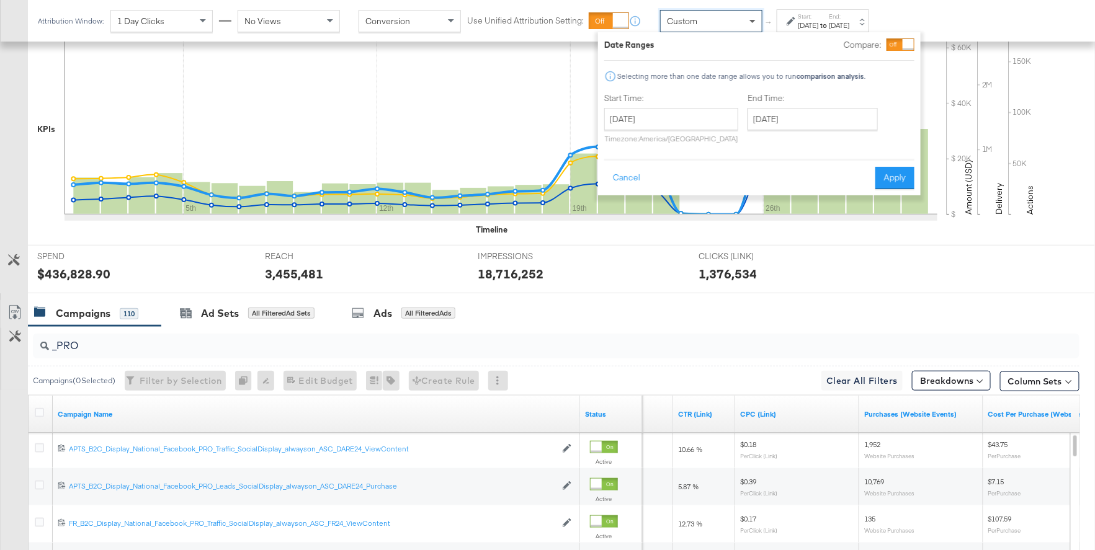
click at [751, 22] on span at bounding box center [753, 22] width 6 height 4
click at [949, 21] on div "Attribution Window: 1 Day Clicks No Views Conversion Use Unified Attribution Se…" at bounding box center [548, 21] width 1096 height 42
click at [850, 23] on div "Dec 31st 2024" at bounding box center [840, 25] width 20 height 10
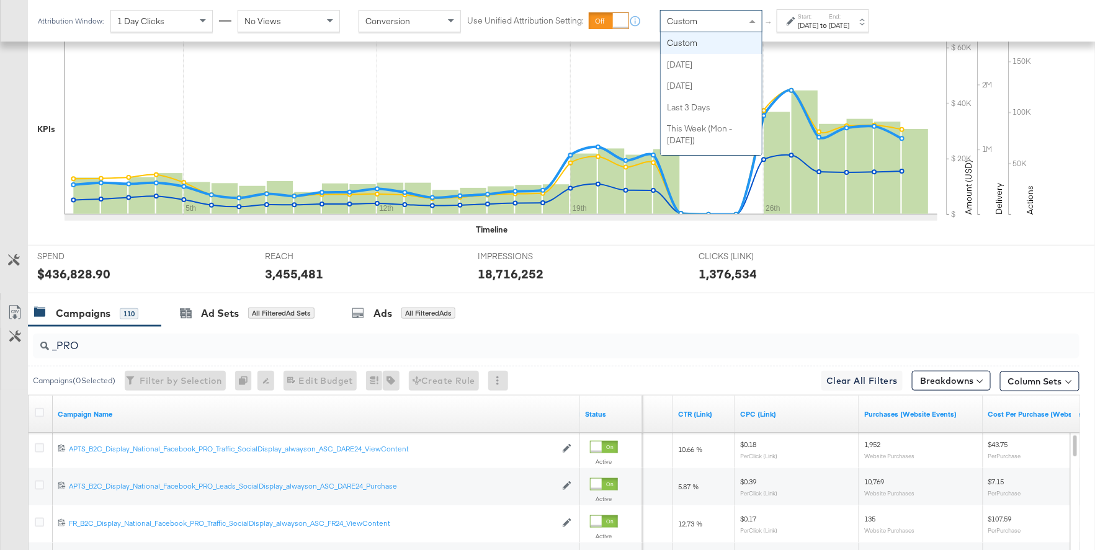
click at [728, 22] on div "Custom" at bounding box center [711, 21] width 101 height 21
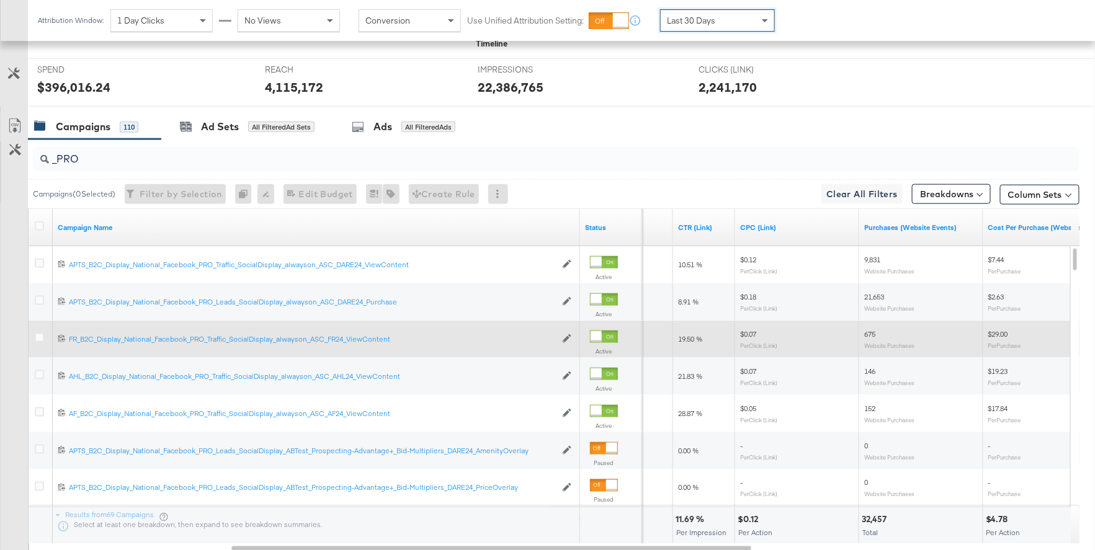
scroll to position [510, 0]
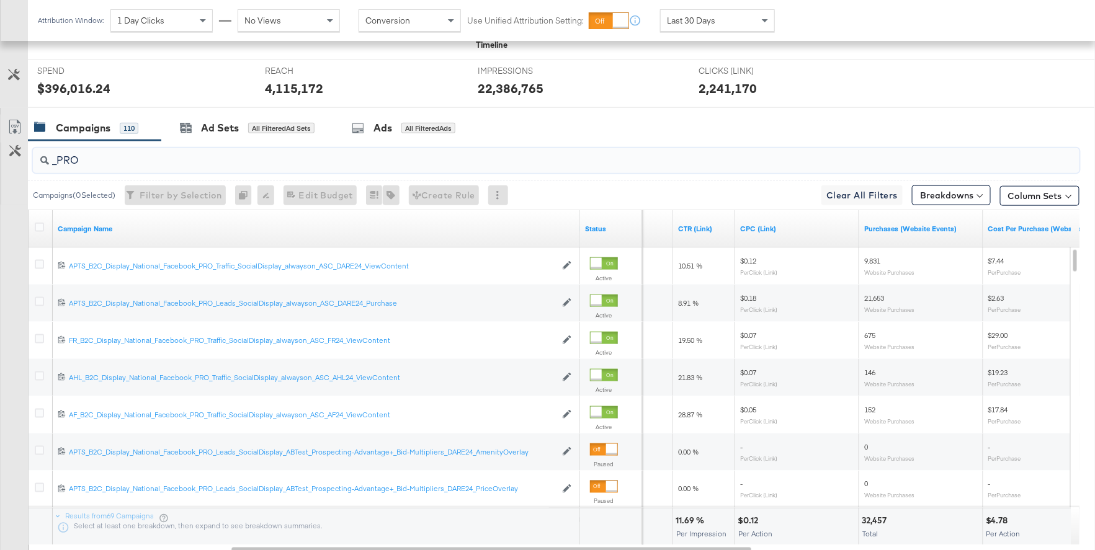
click at [88, 159] on input "_PRO" at bounding box center [517, 155] width 936 height 24
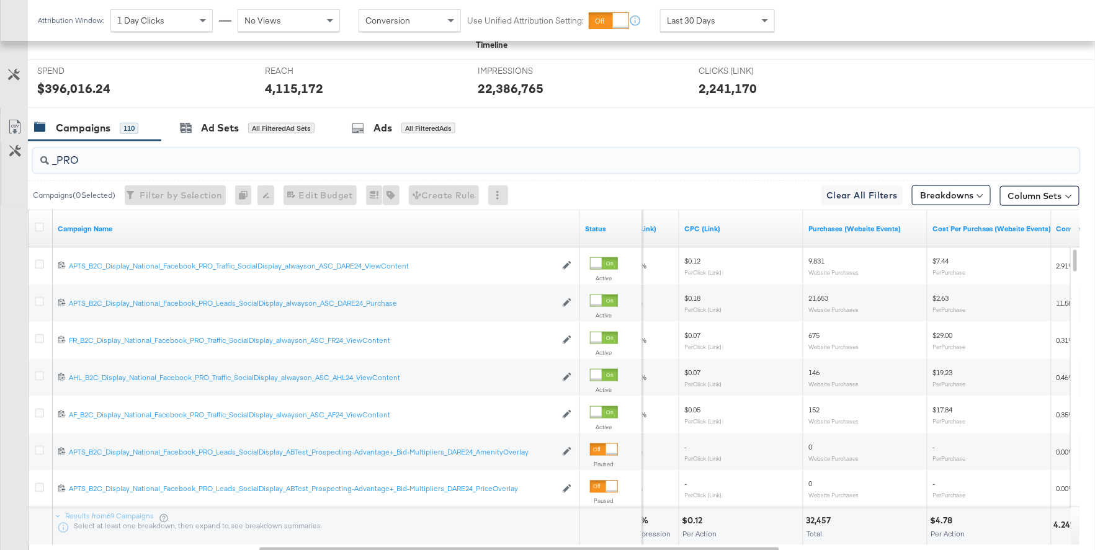
click at [99, 161] on input "_PRO" at bounding box center [517, 155] width 936 height 24
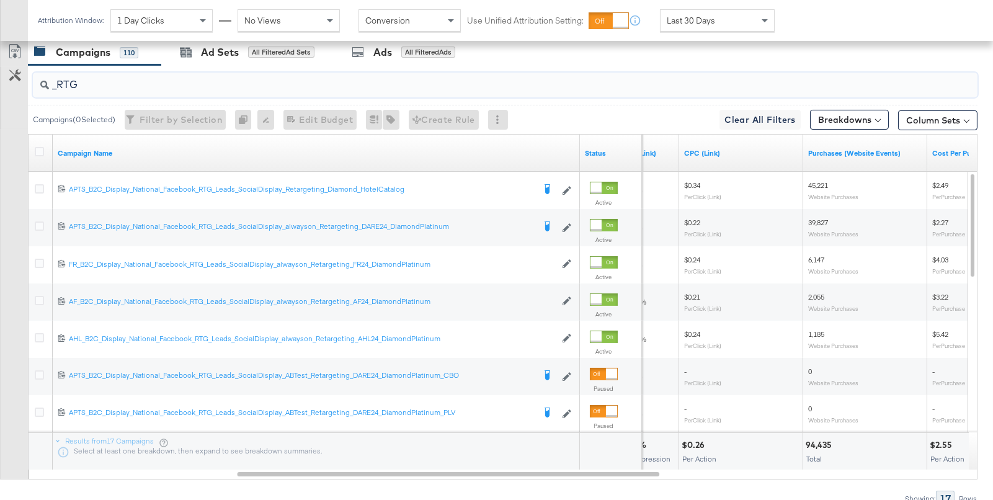
scroll to position [586, 0]
click at [89, 84] on input "_RTG" at bounding box center [471, 79] width 844 height 24
click at [118, 80] on input "_RTG" at bounding box center [471, 79] width 844 height 24
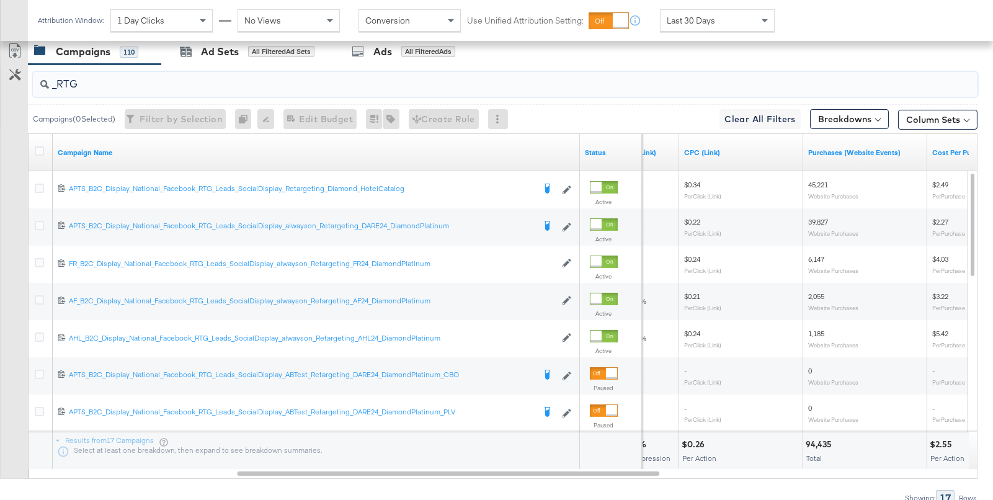
click at [118, 80] on input "_RTG" at bounding box center [471, 79] width 844 height 24
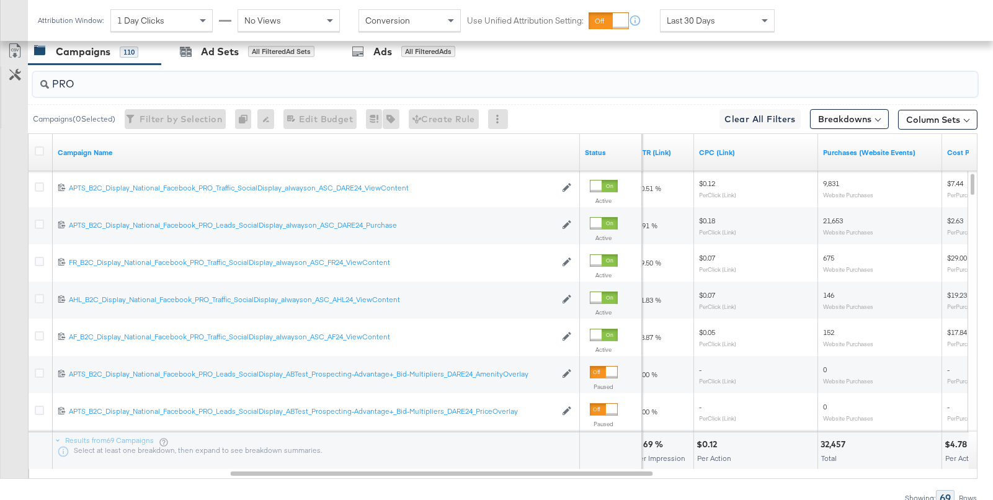
click at [83, 79] on input "PRO" at bounding box center [471, 79] width 844 height 24
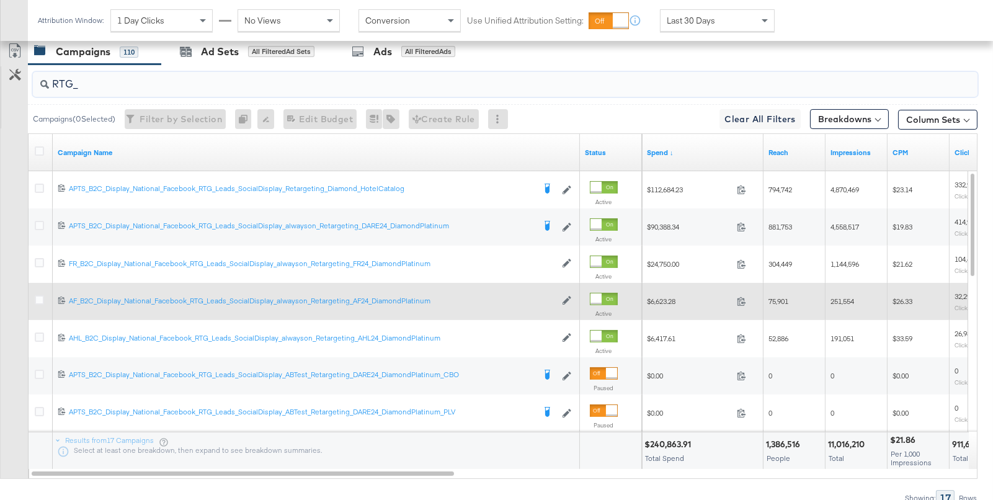
type input "RTG_"
